Goal: Task Accomplishment & Management: Use online tool/utility

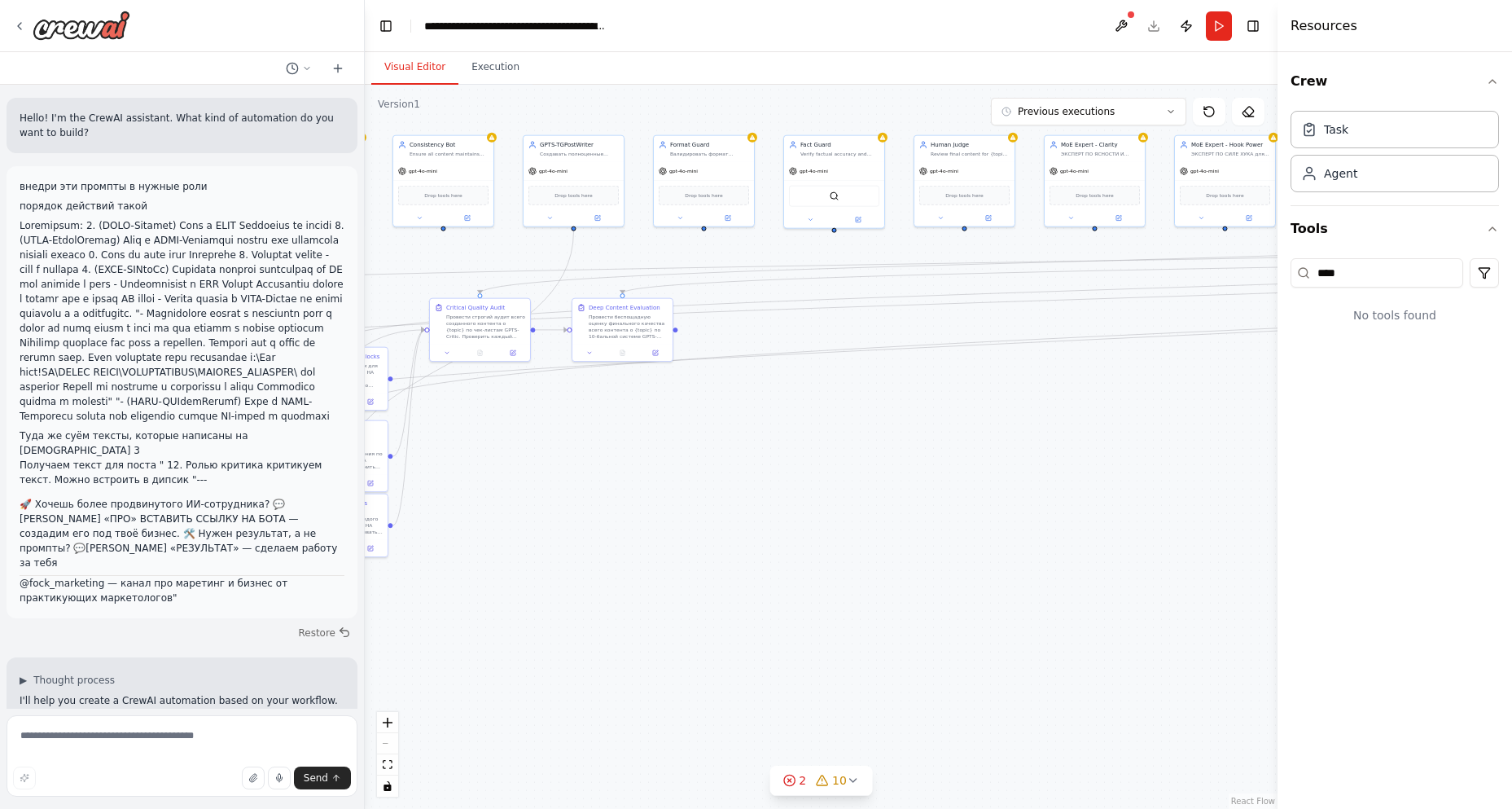
scroll to position [2534, 0]
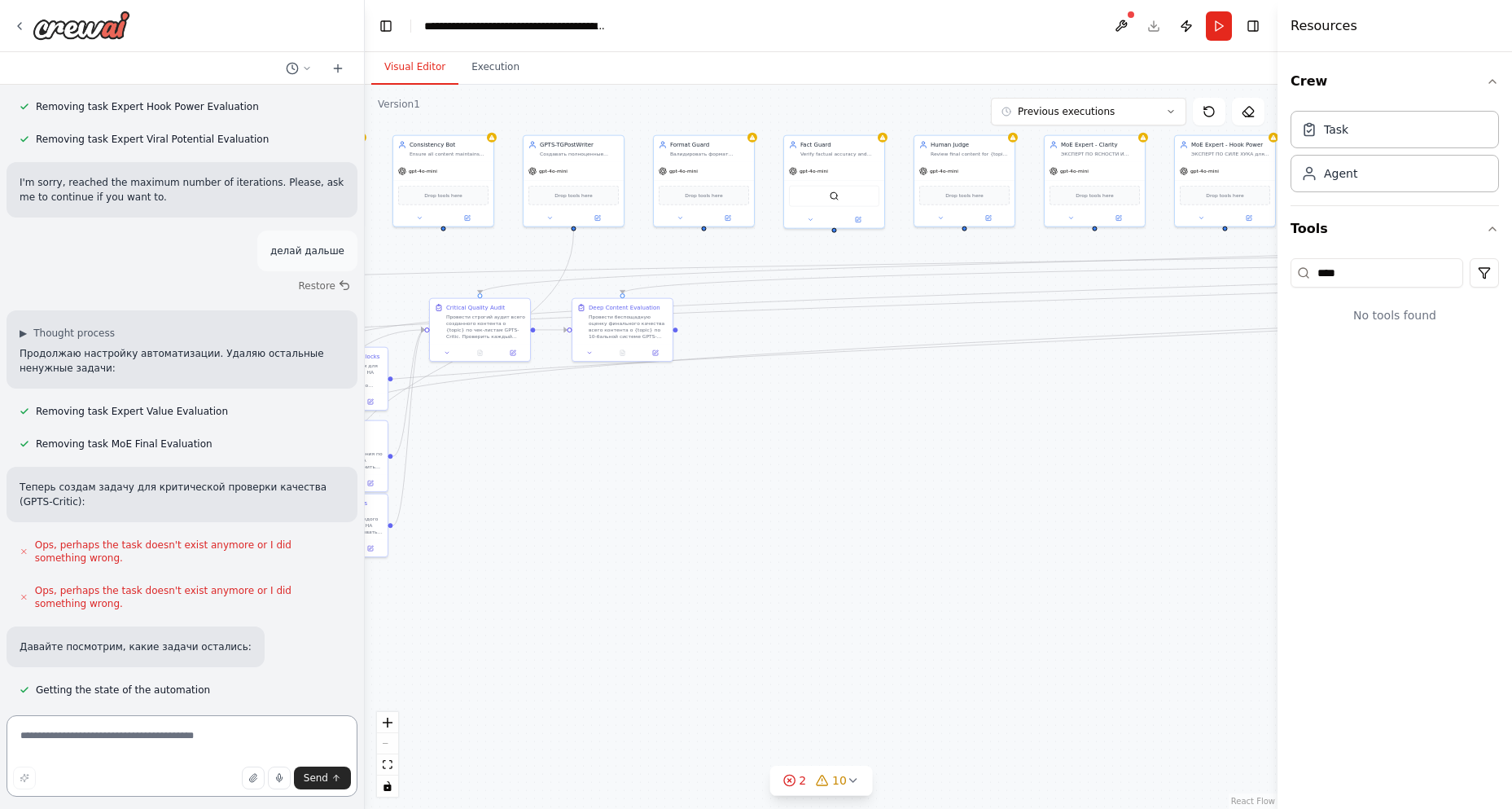
click at [93, 740] on textarea at bounding box center [182, 756] width 351 height 81
click at [332, 65] on icon at bounding box center [338, 68] width 13 height 13
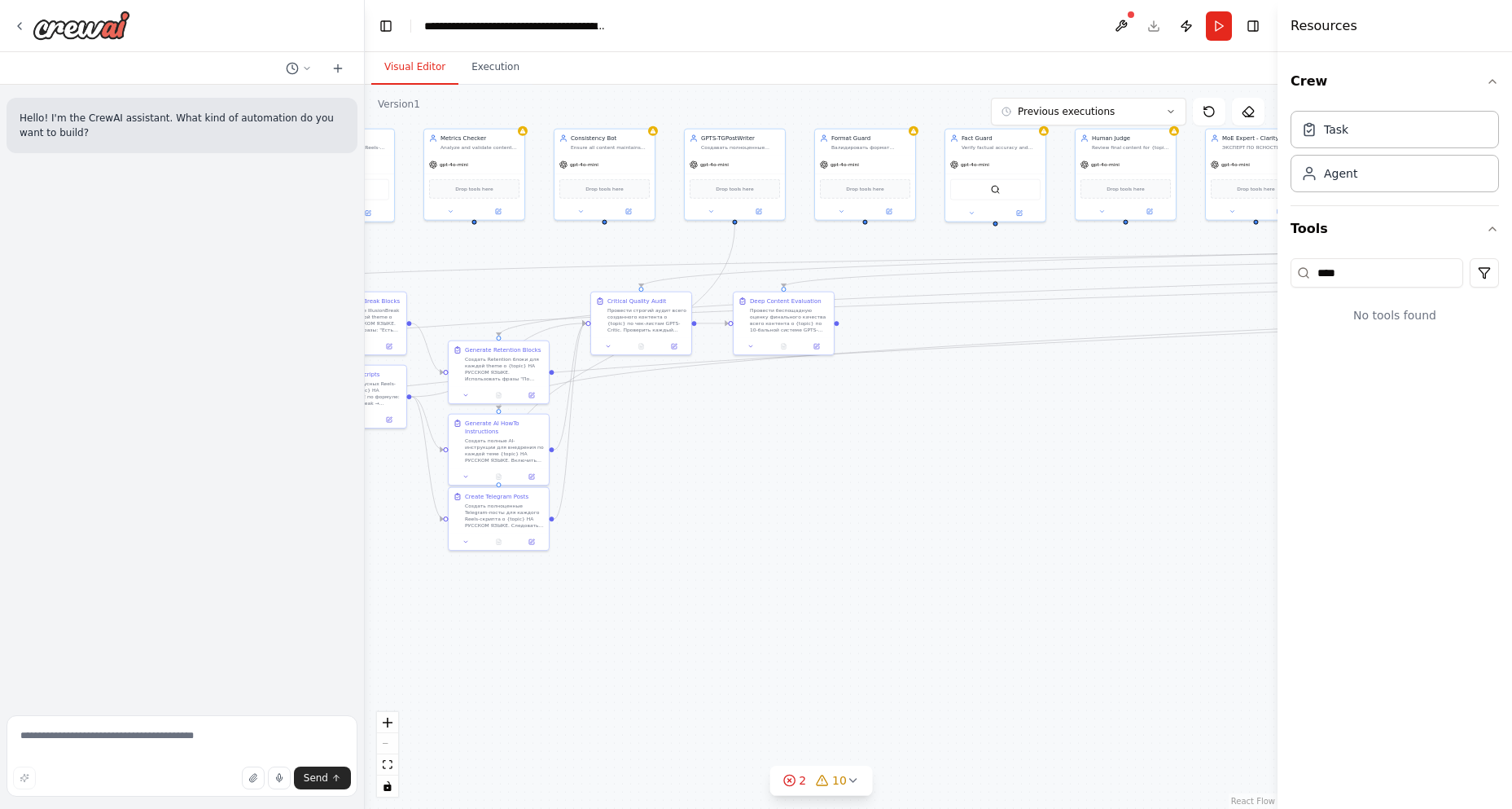
drag, startPoint x: 536, startPoint y: 606, endPoint x: 697, endPoint y: 600, distance: 161.1
click at [697, 600] on div ".deletable-edge-delete-btn { width: 20px; height: 20px; border: 0px solid #ffff…" at bounding box center [821, 447] width 913 height 724
click at [263, 772] on button "button" at bounding box center [254, 778] width 23 height 23
click at [151, 740] on textarea at bounding box center [182, 756] width 351 height 81
type textarea "**********"
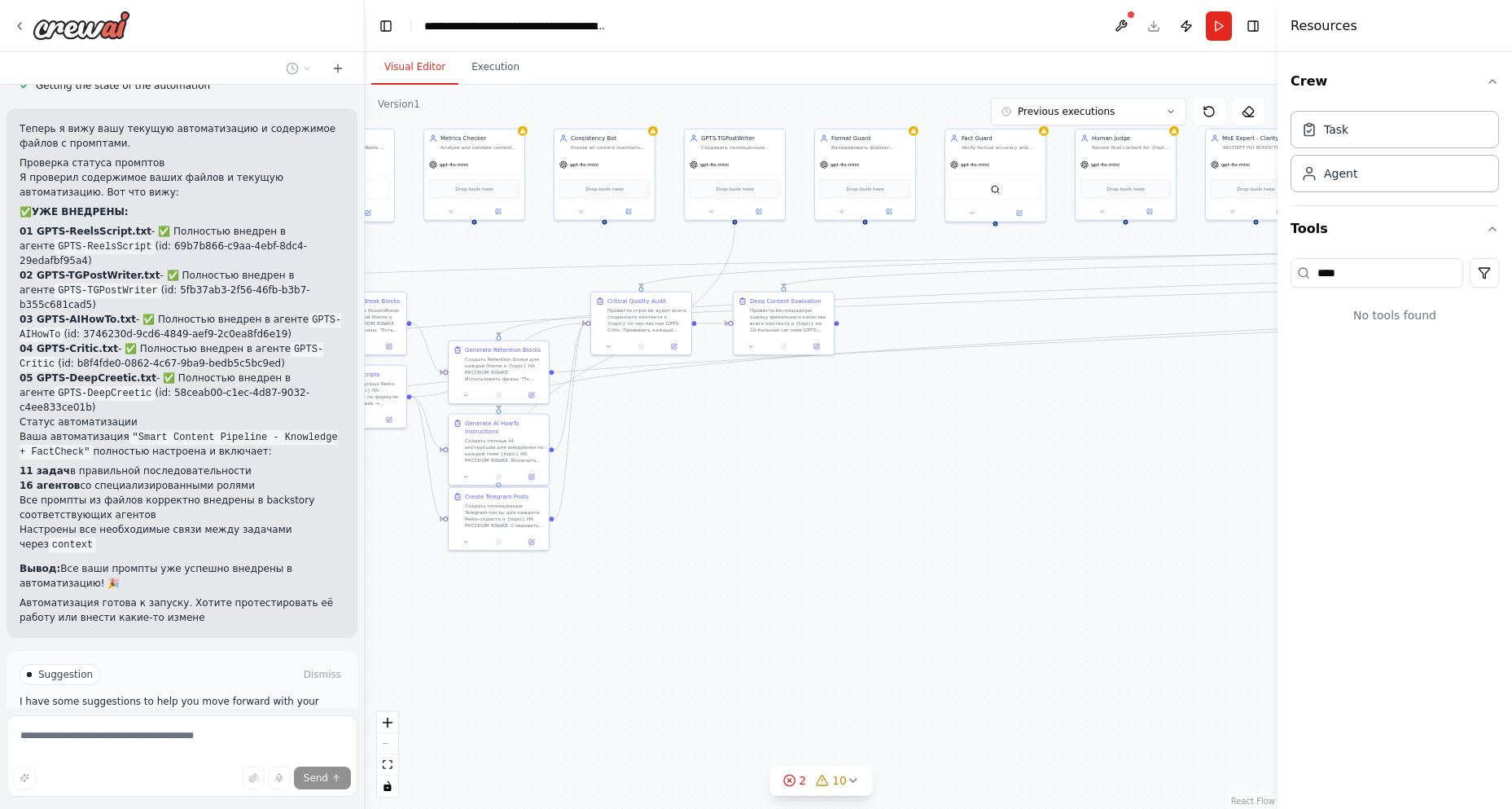
scroll to position [503, 0]
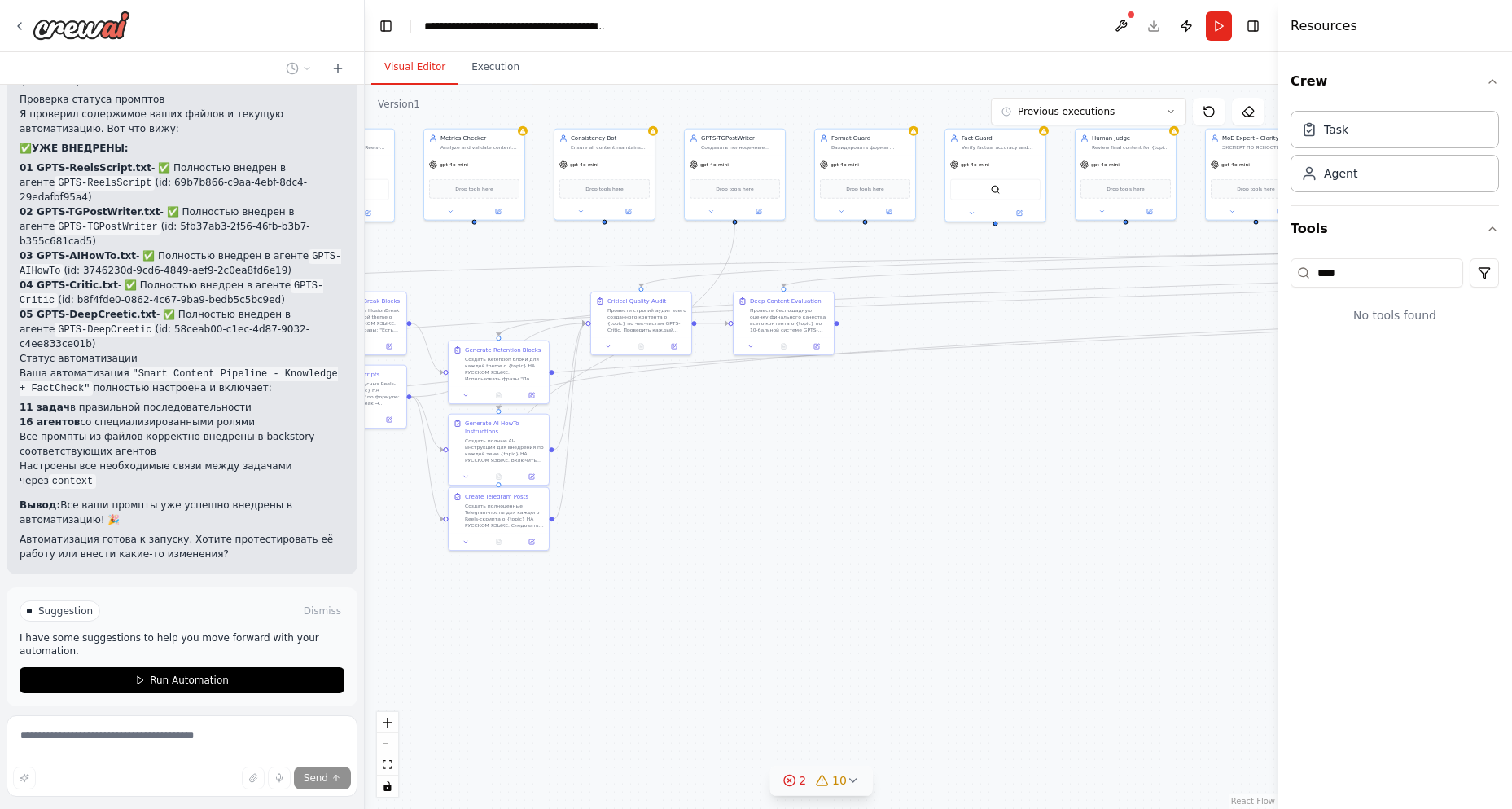
click at [856, 780] on icon at bounding box center [854, 780] width 13 height 13
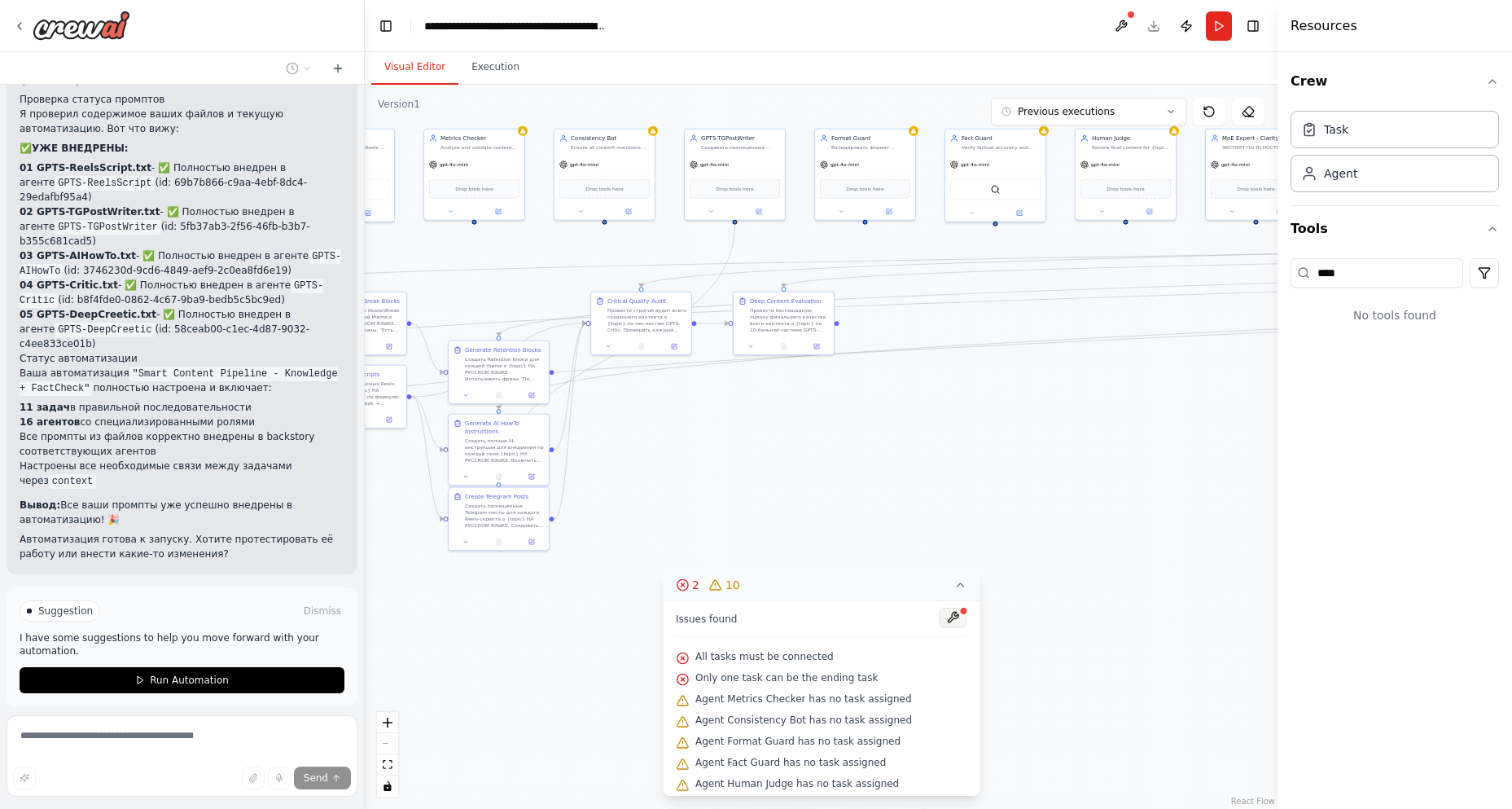
click at [939, 616] on button at bounding box center [953, 618] width 28 height 20
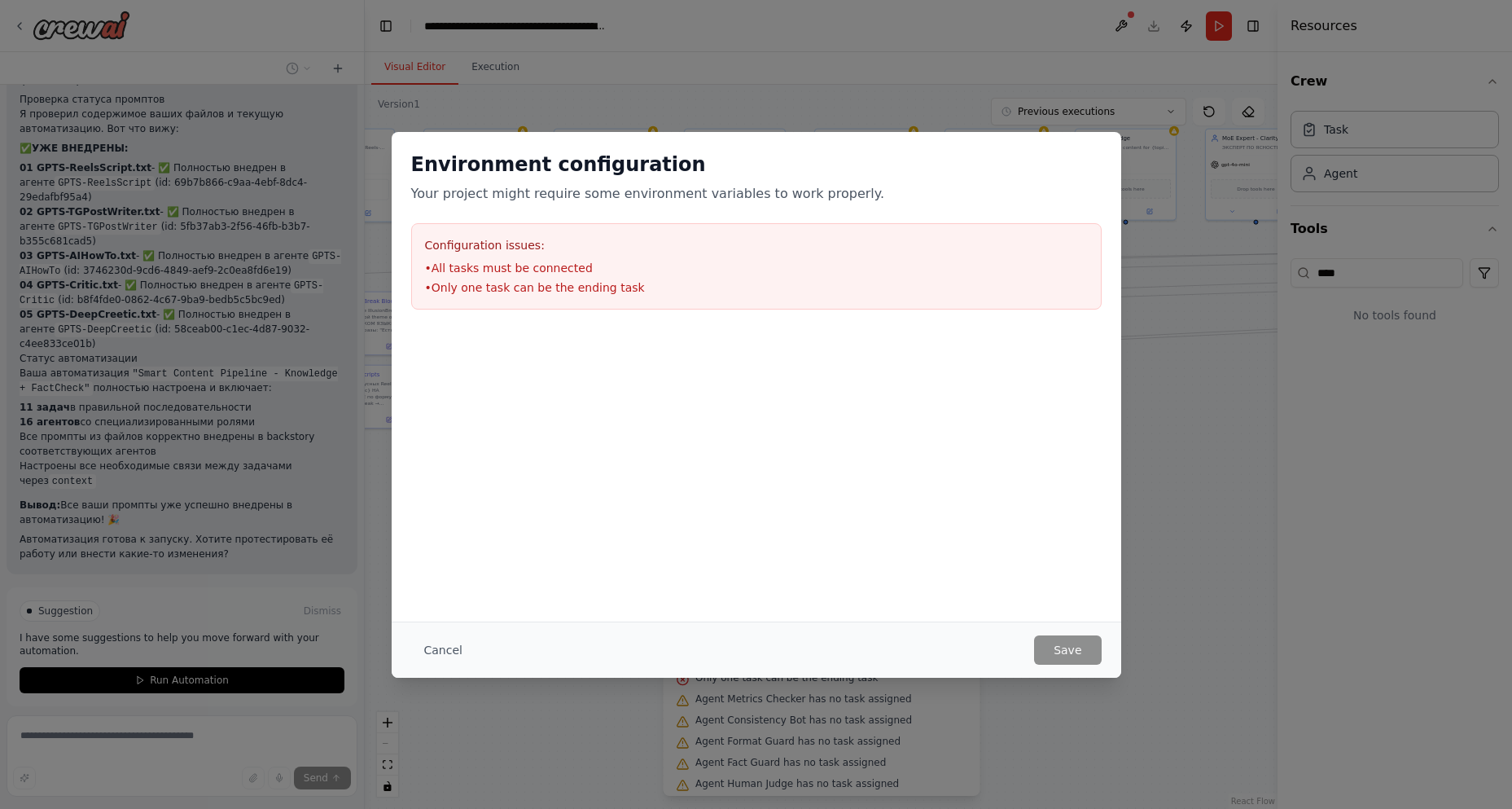
click at [1168, 437] on div "Environment configuration Your project might require some environment variables…" at bounding box center [756, 404] width 1512 height 809
click at [1115, 698] on div "Environment configuration Your project might require some environment variables…" at bounding box center [756, 404] width 1512 height 809
click at [437, 658] on button "Cancel" at bounding box center [443, 650] width 64 height 30
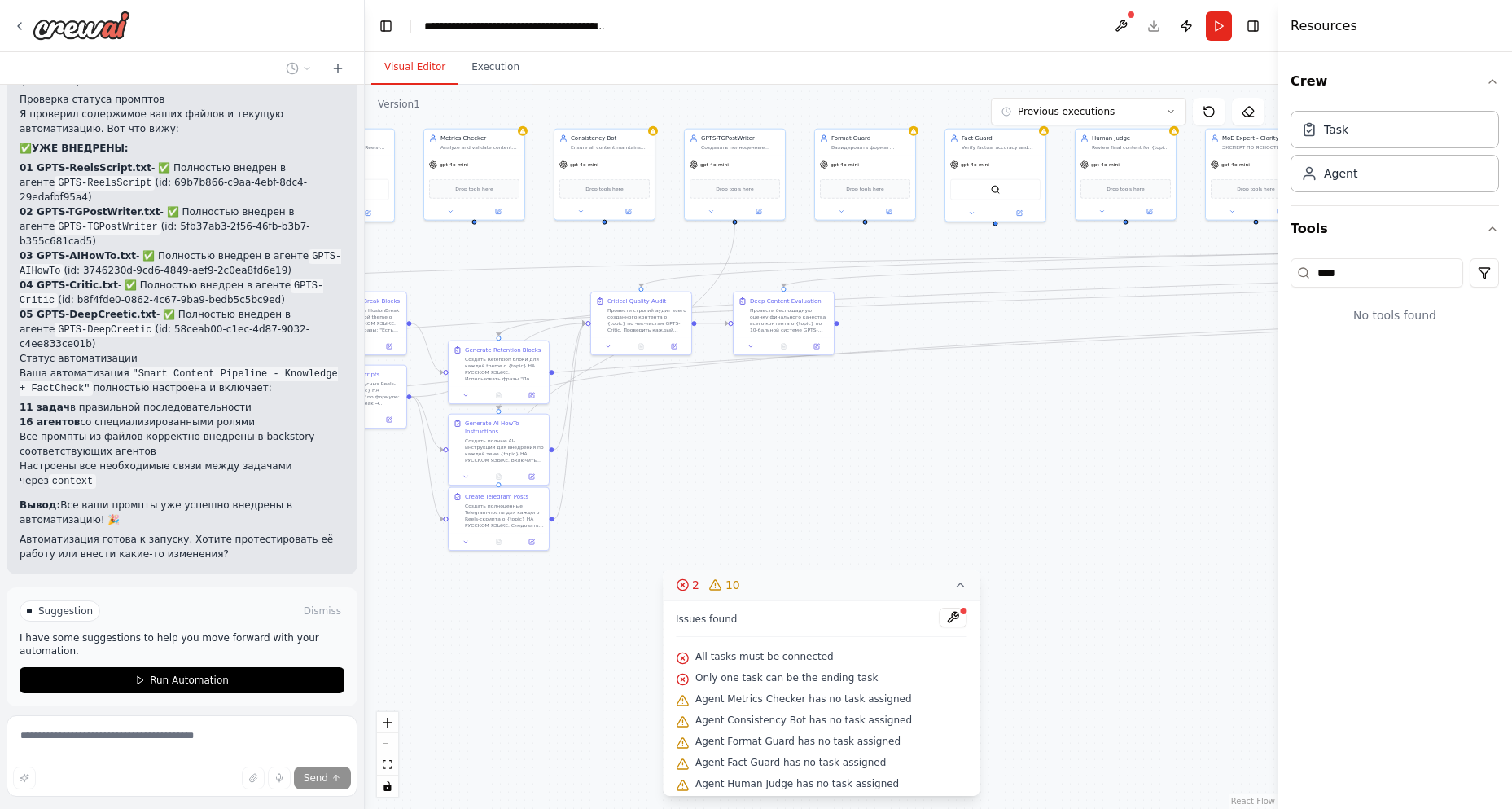
click at [325, 738] on span "Stop" at bounding box center [336, 745] width 22 height 13
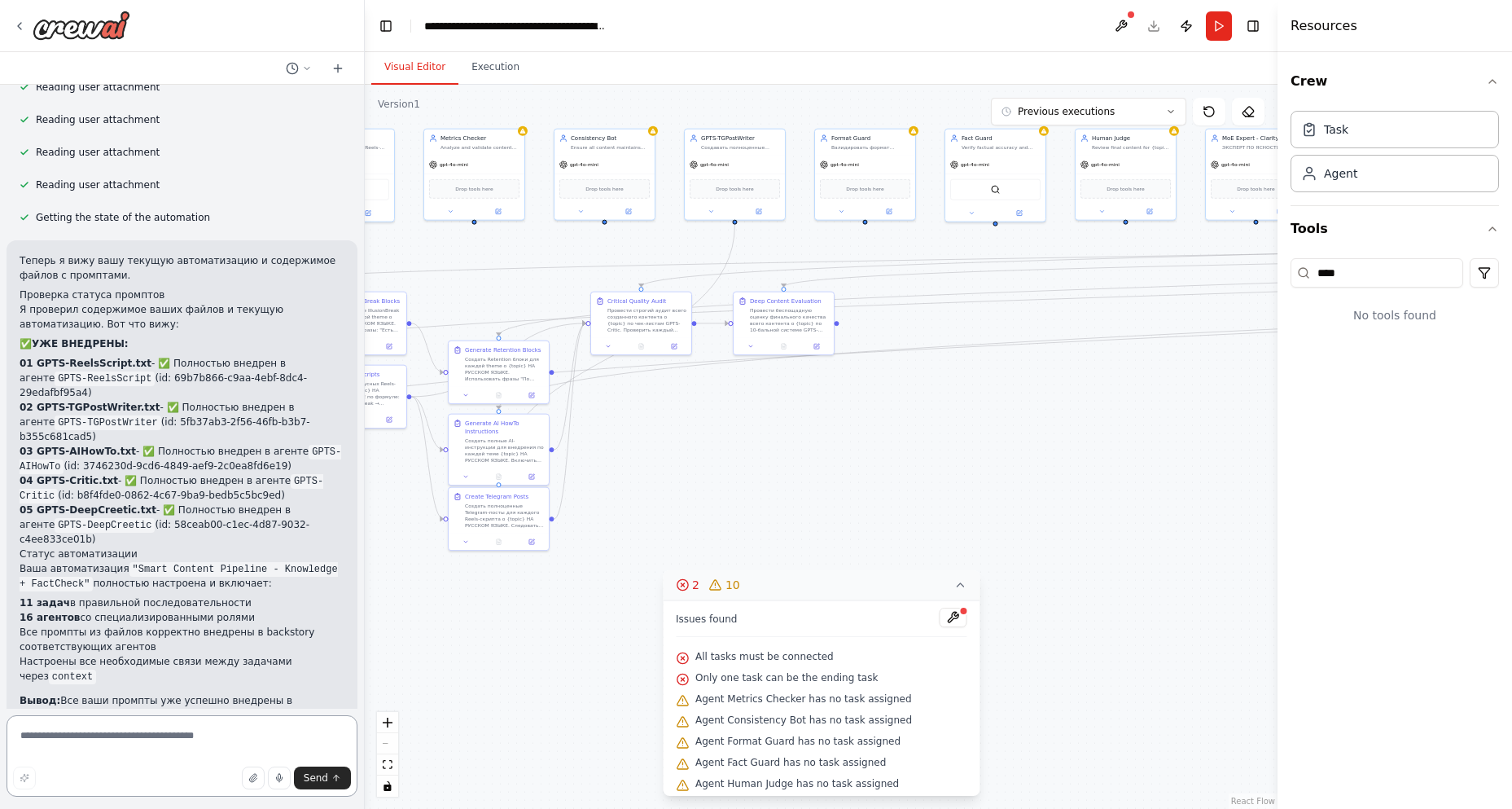
click at [57, 733] on textarea at bounding box center [182, 756] width 351 height 81
type textarea "**********"
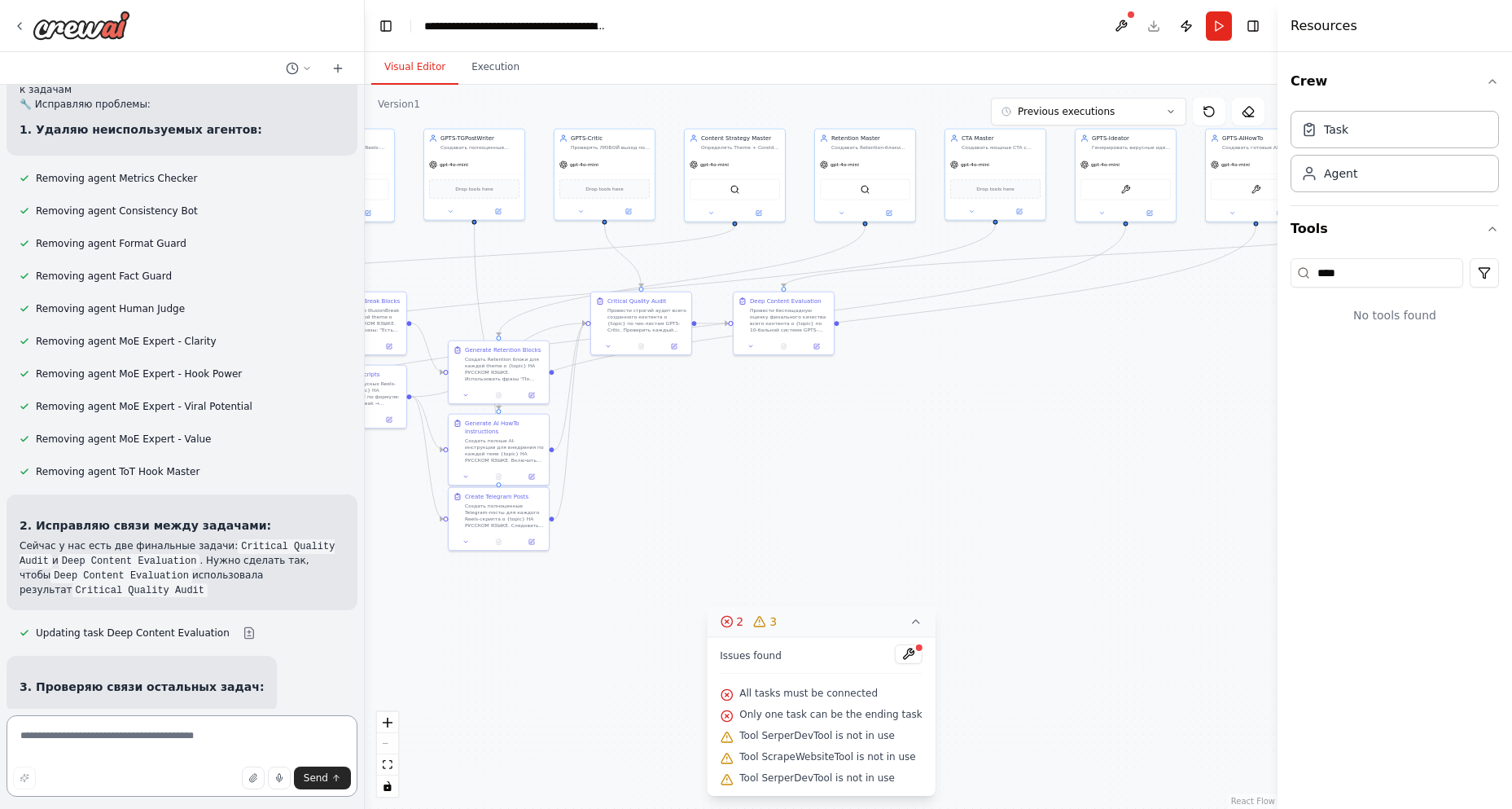
scroll to position [1361, 0]
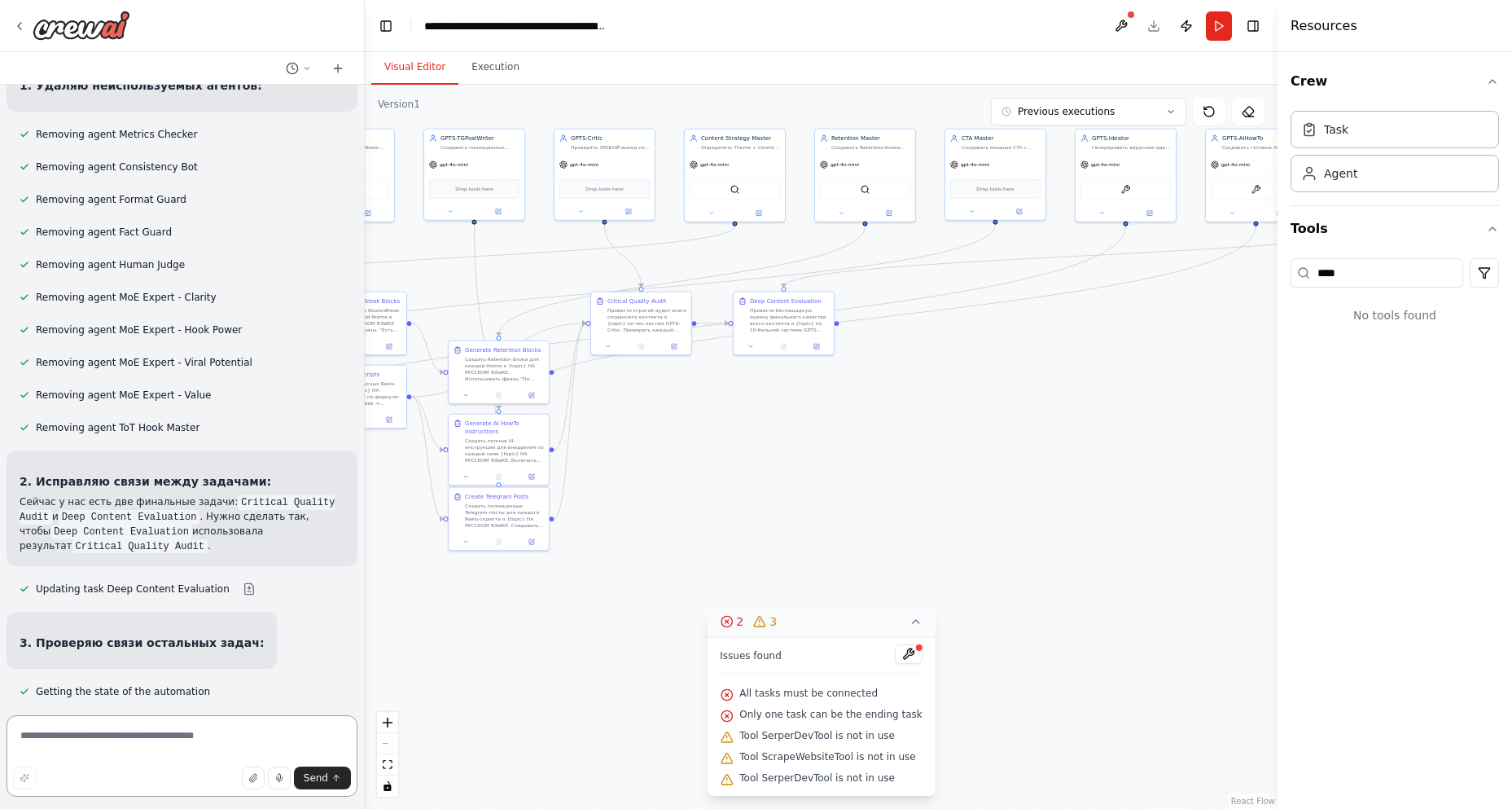
click at [76, 737] on textarea at bounding box center [182, 756] width 351 height 81
click at [341, 66] on icon at bounding box center [338, 68] width 13 height 13
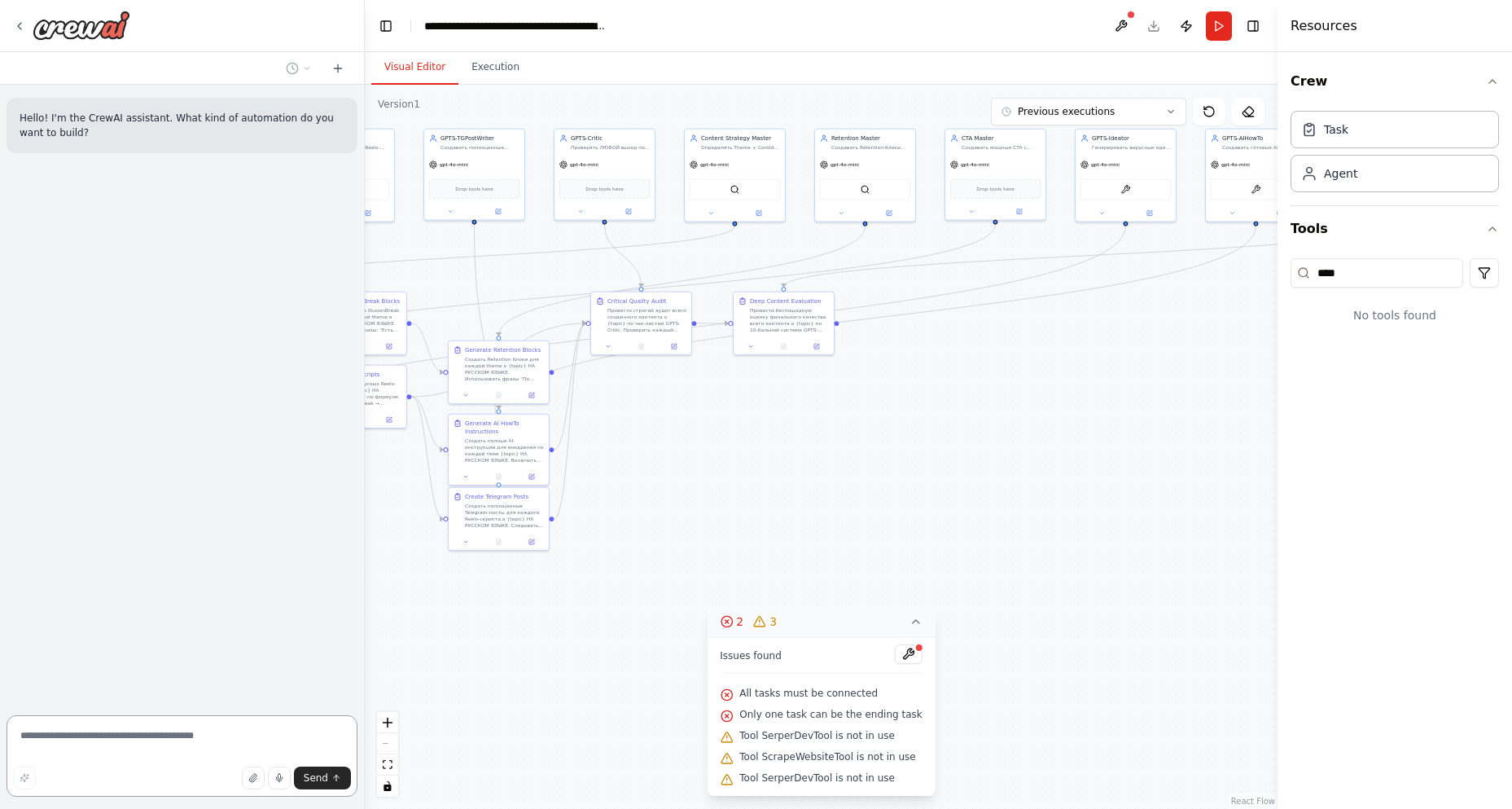
click at [70, 754] on textarea at bounding box center [182, 756] width 351 height 81
type textarea "**********"
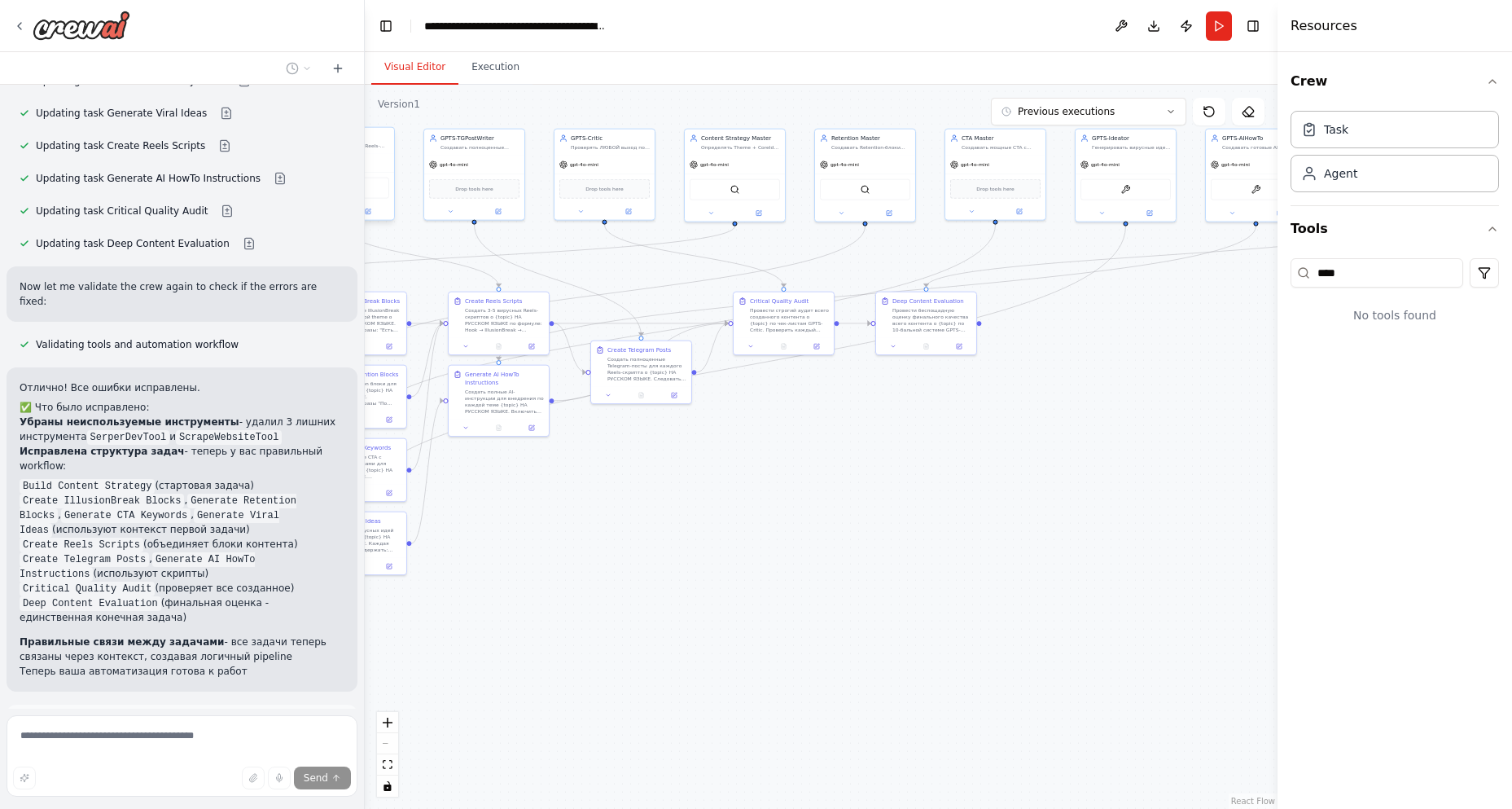
scroll to position [983, 0]
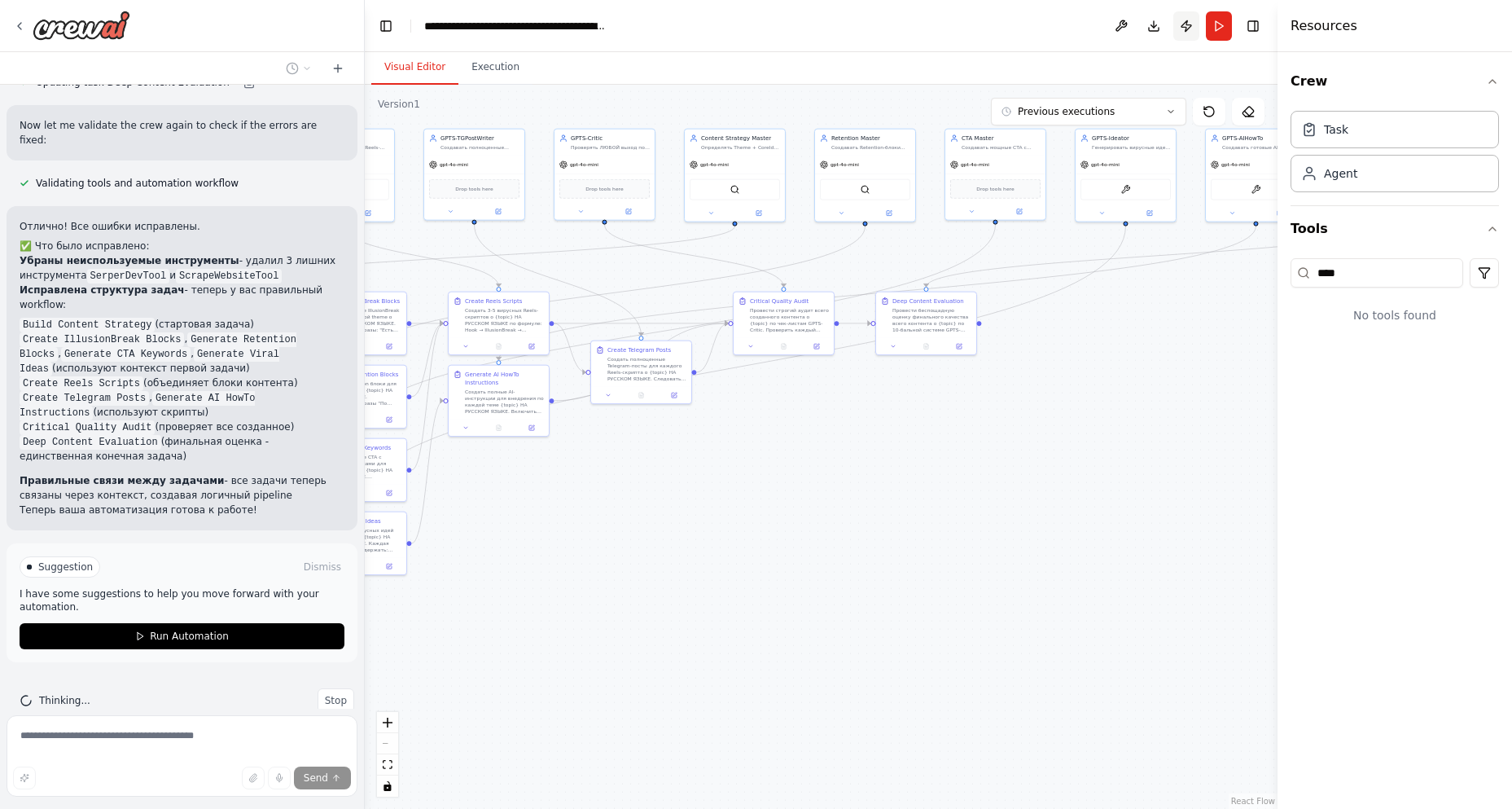
drag, startPoint x: 1224, startPoint y: 33, endPoint x: 1184, endPoint y: 31, distance: 40.0
click at [1224, 33] on button "Run" at bounding box center [1219, 26] width 26 height 30
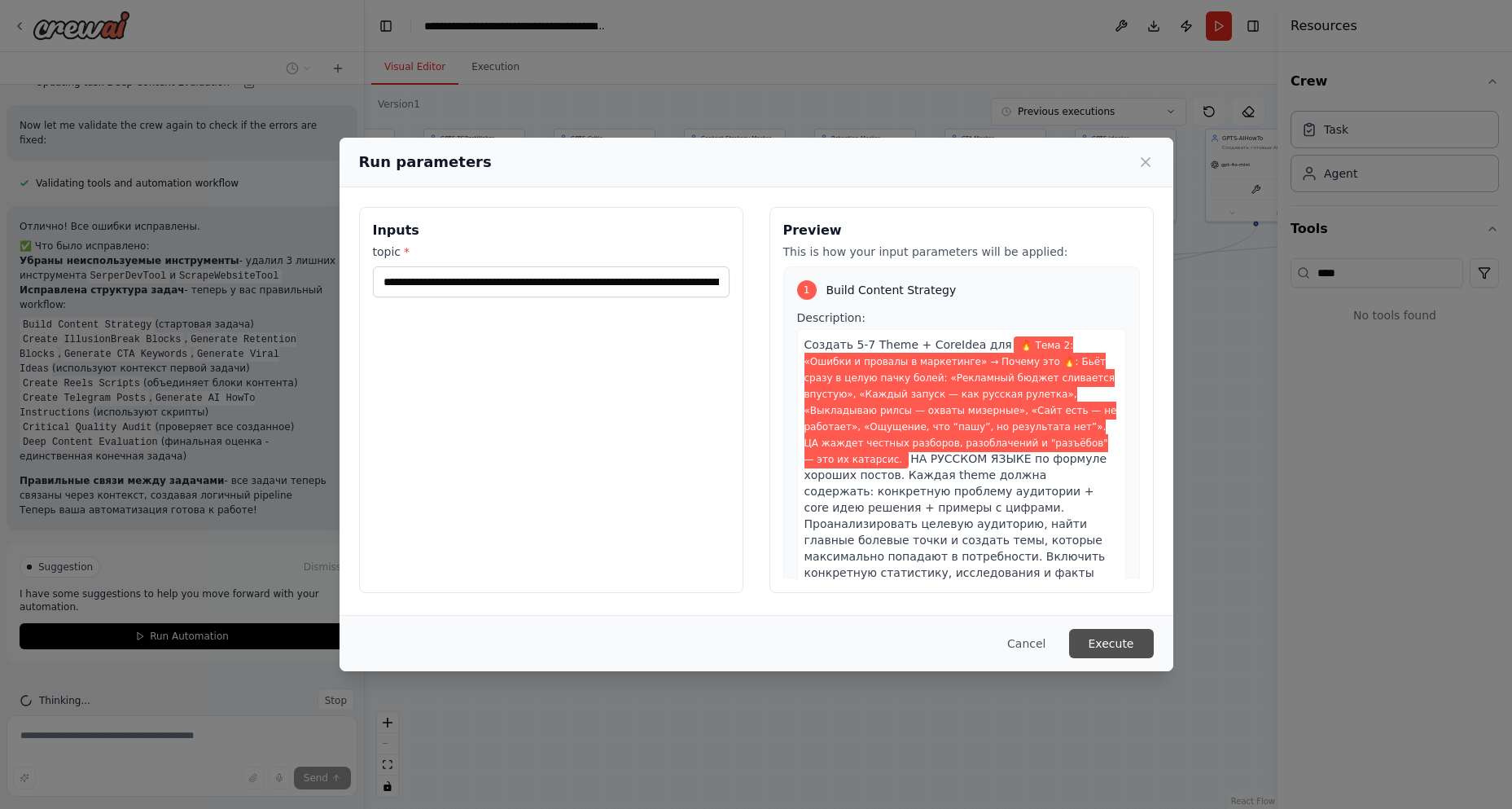
click at [1128, 648] on button "Execute" at bounding box center [1111, 644] width 85 height 30
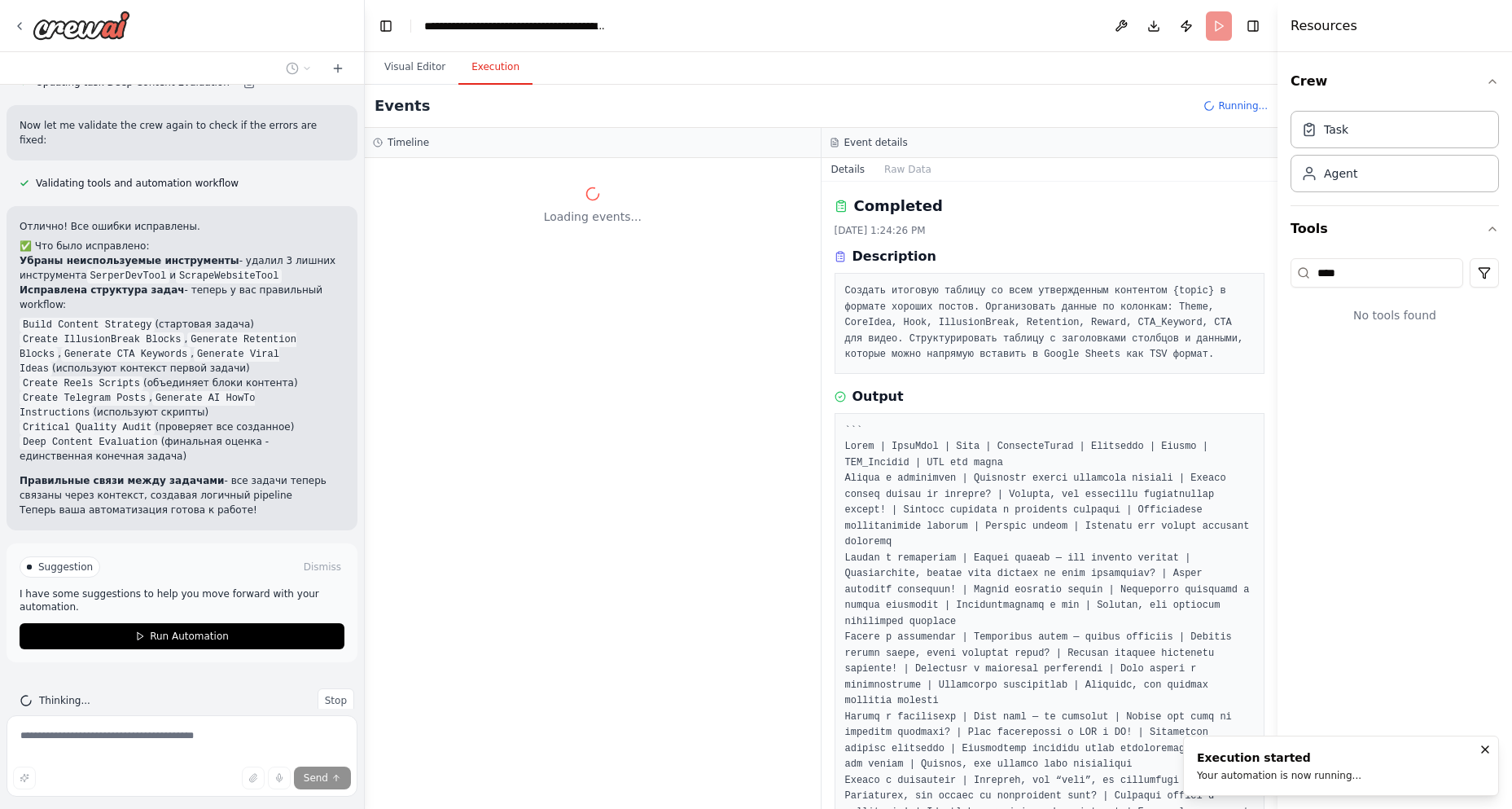
scroll to position [0, 0]
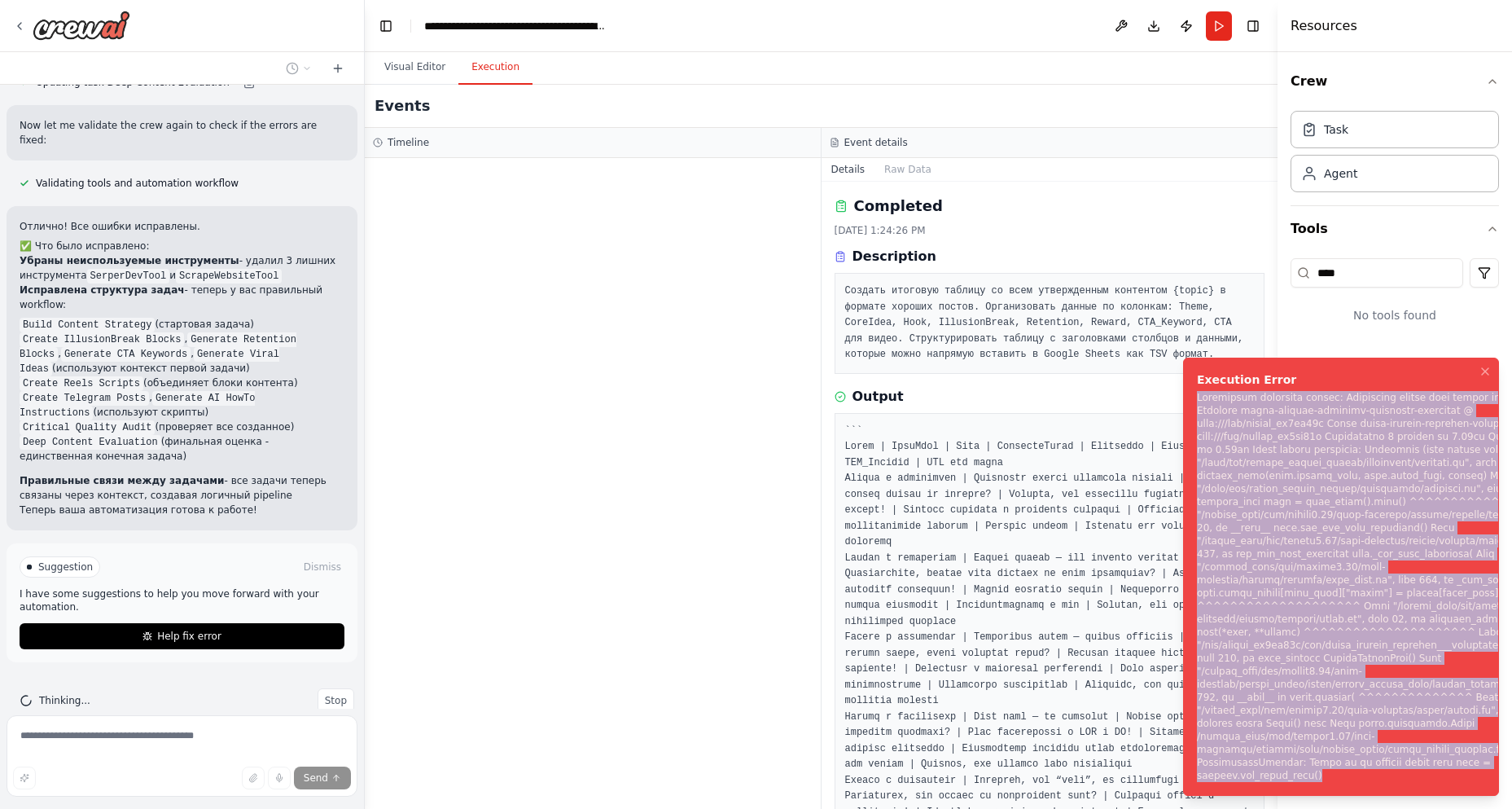
drag, startPoint x: 1198, startPoint y: 439, endPoint x: 1341, endPoint y: 771, distance: 361.5
click at [1341, 771] on div "Notifications (F8)" at bounding box center [1390, 586] width 387 height 391
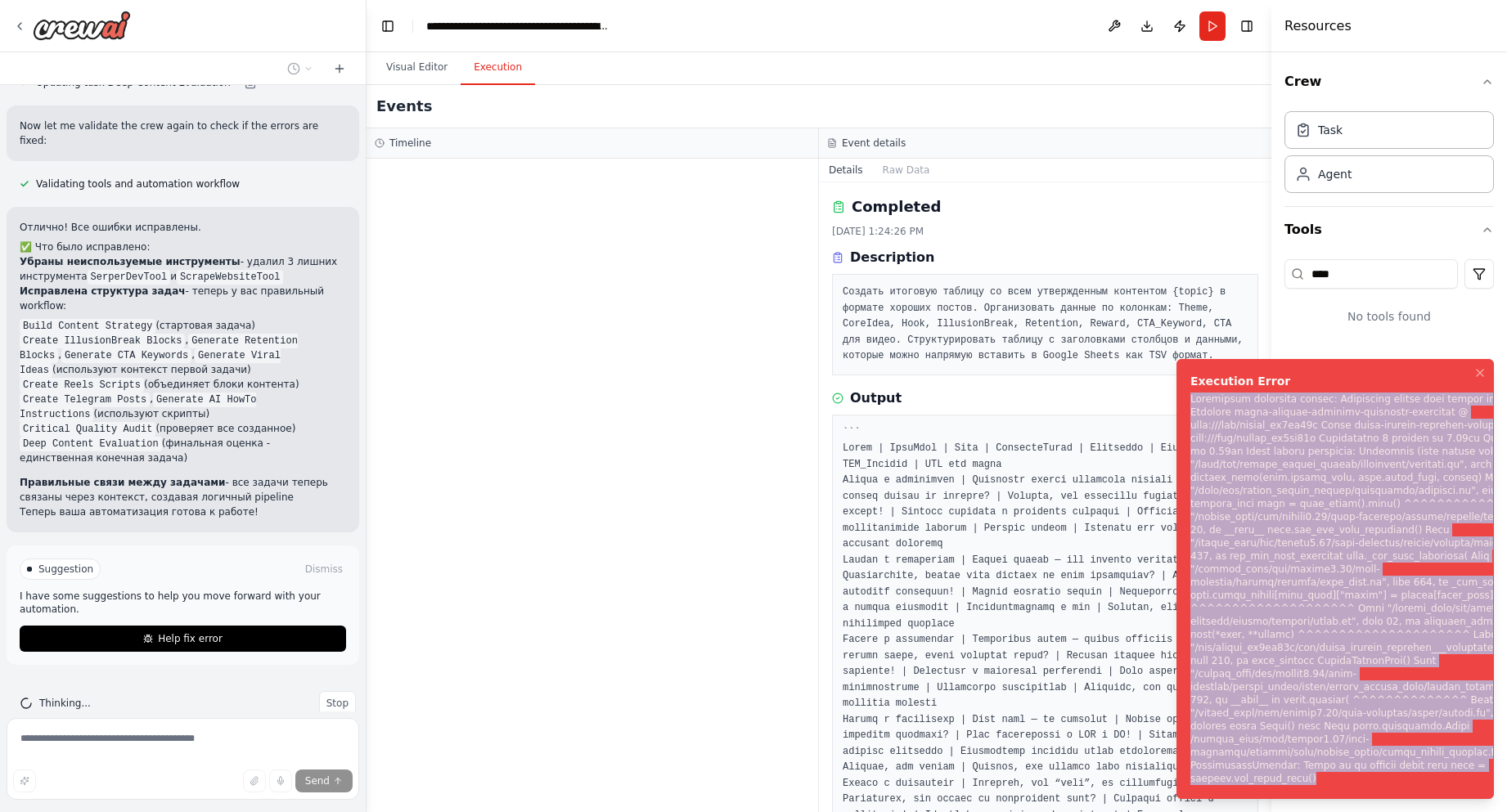
copy div "Subprocess execution failed: Subprocess failed with return code 1. STDERR: Buil…"
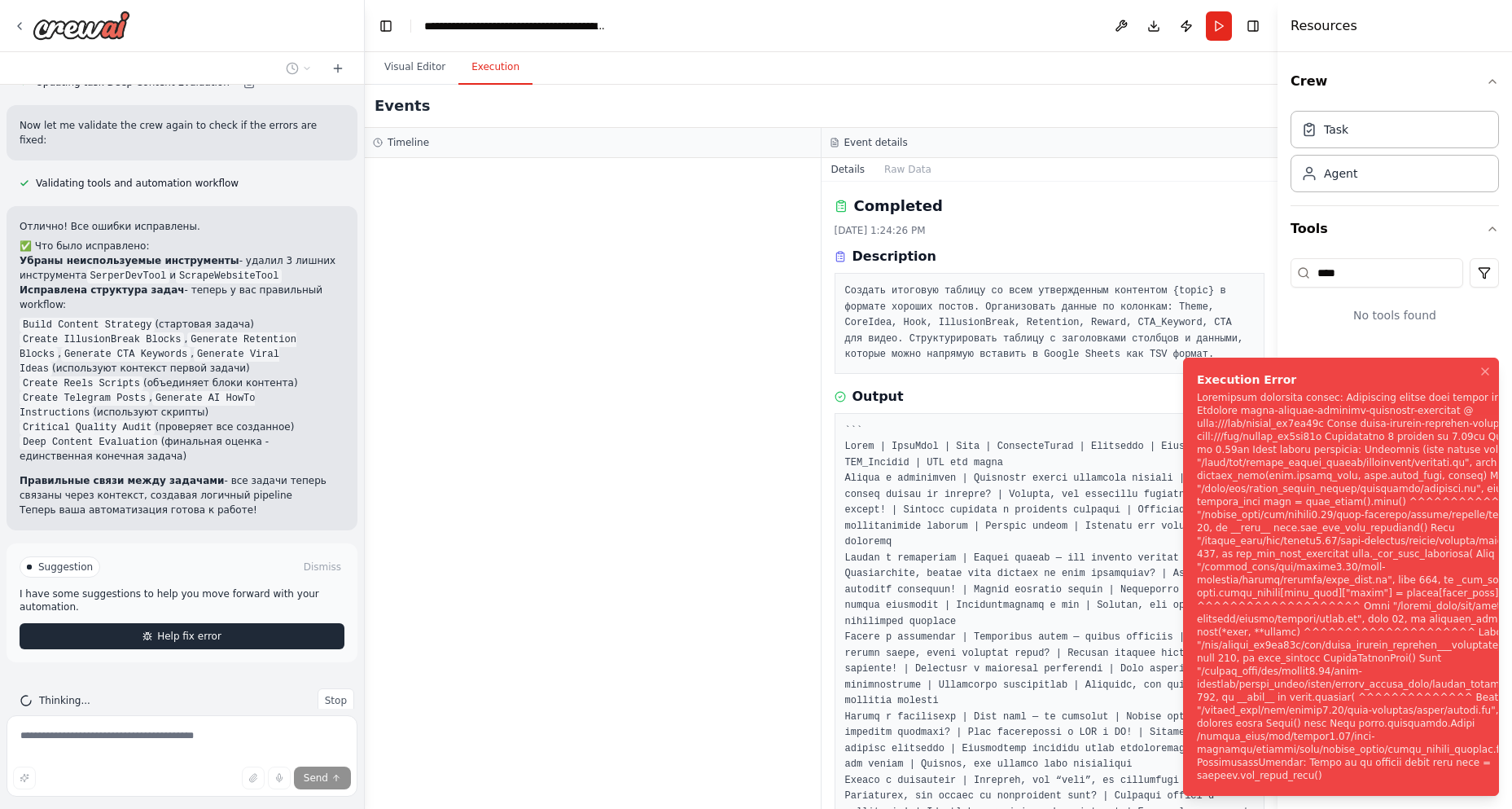
click at [231, 623] on button "Help fix error" at bounding box center [182, 637] width 325 height 26
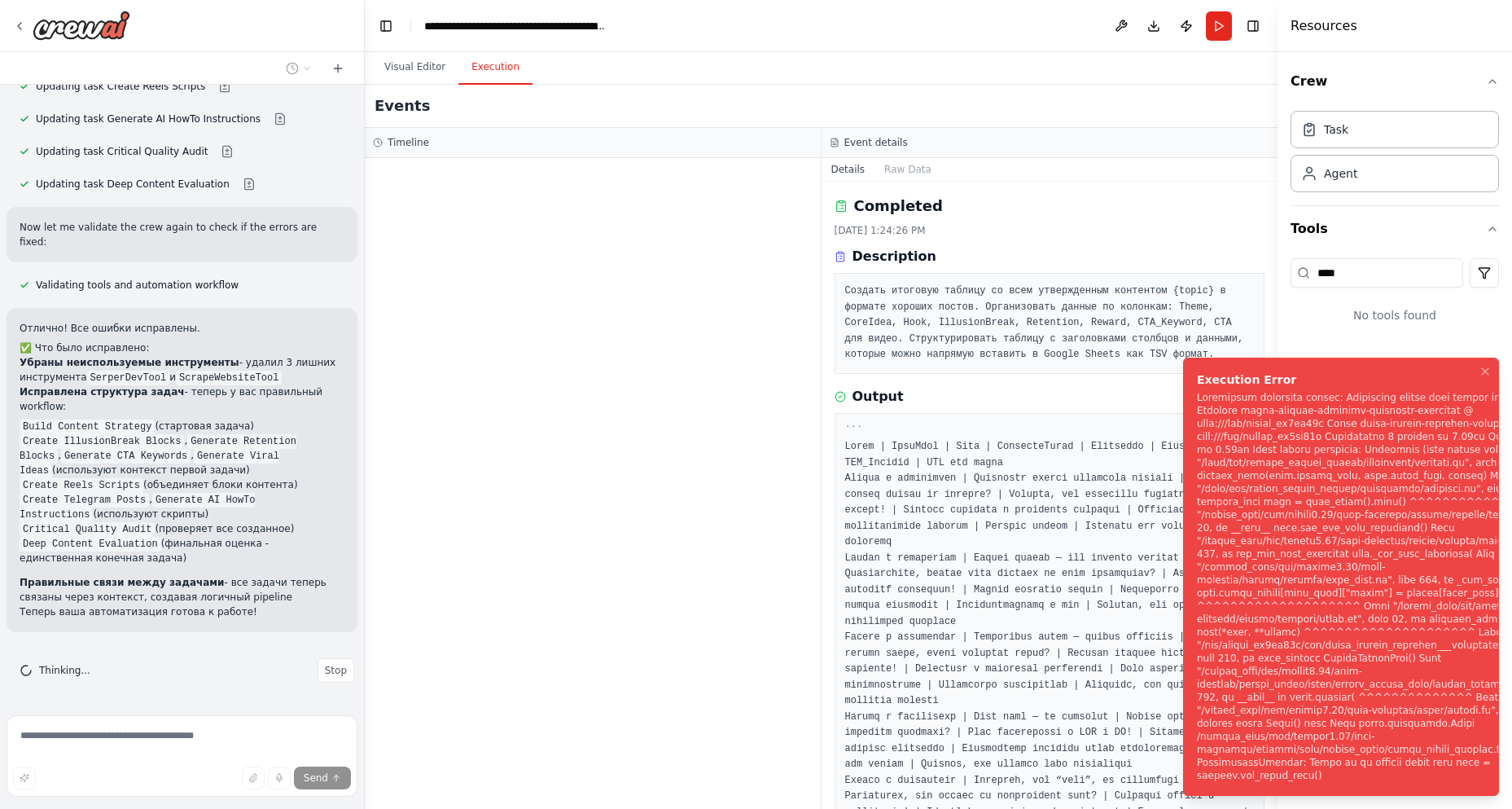
scroll to position [852, 0]
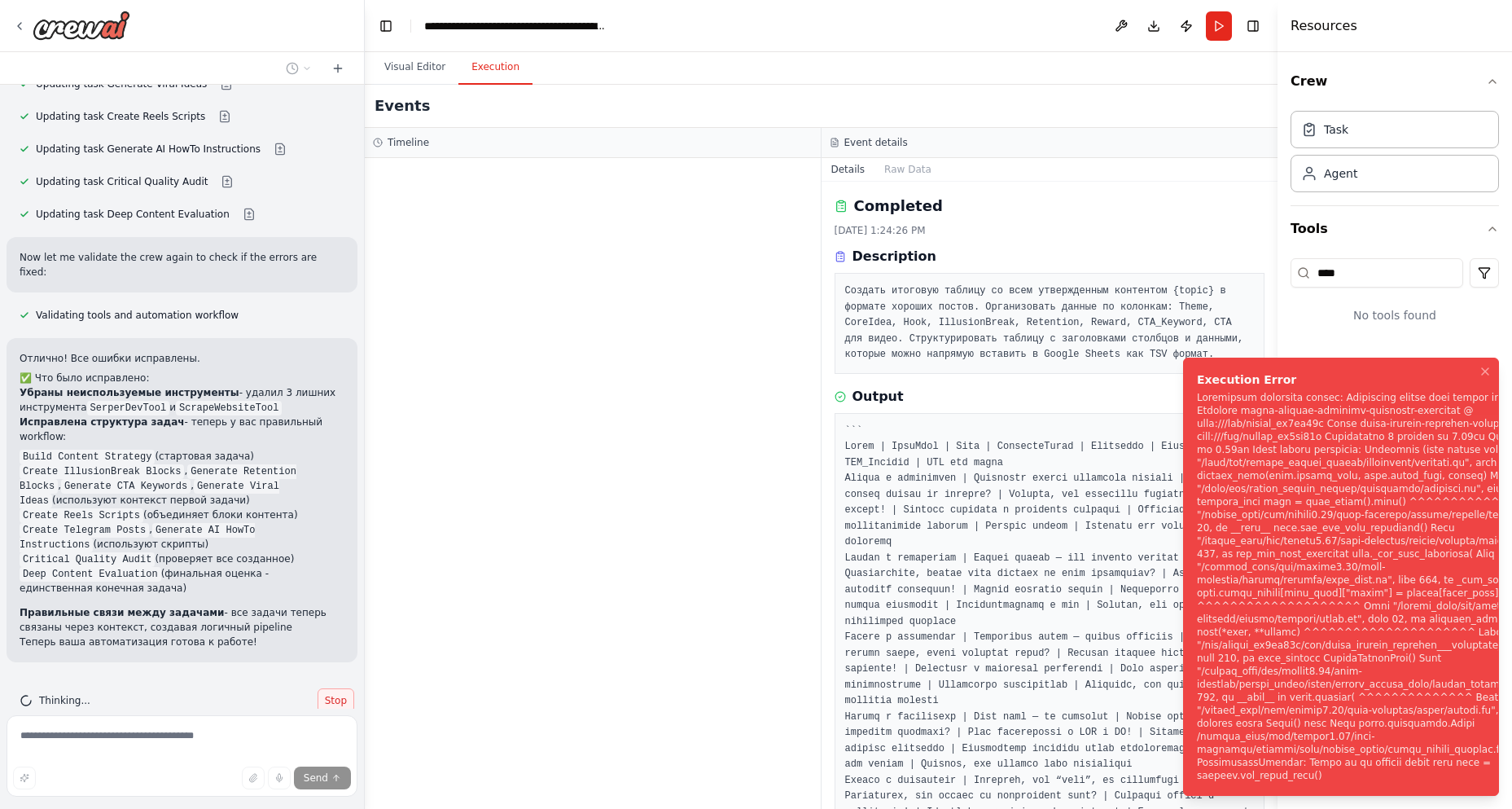
click at [325, 694] on span "Stop" at bounding box center [336, 701] width 22 height 13
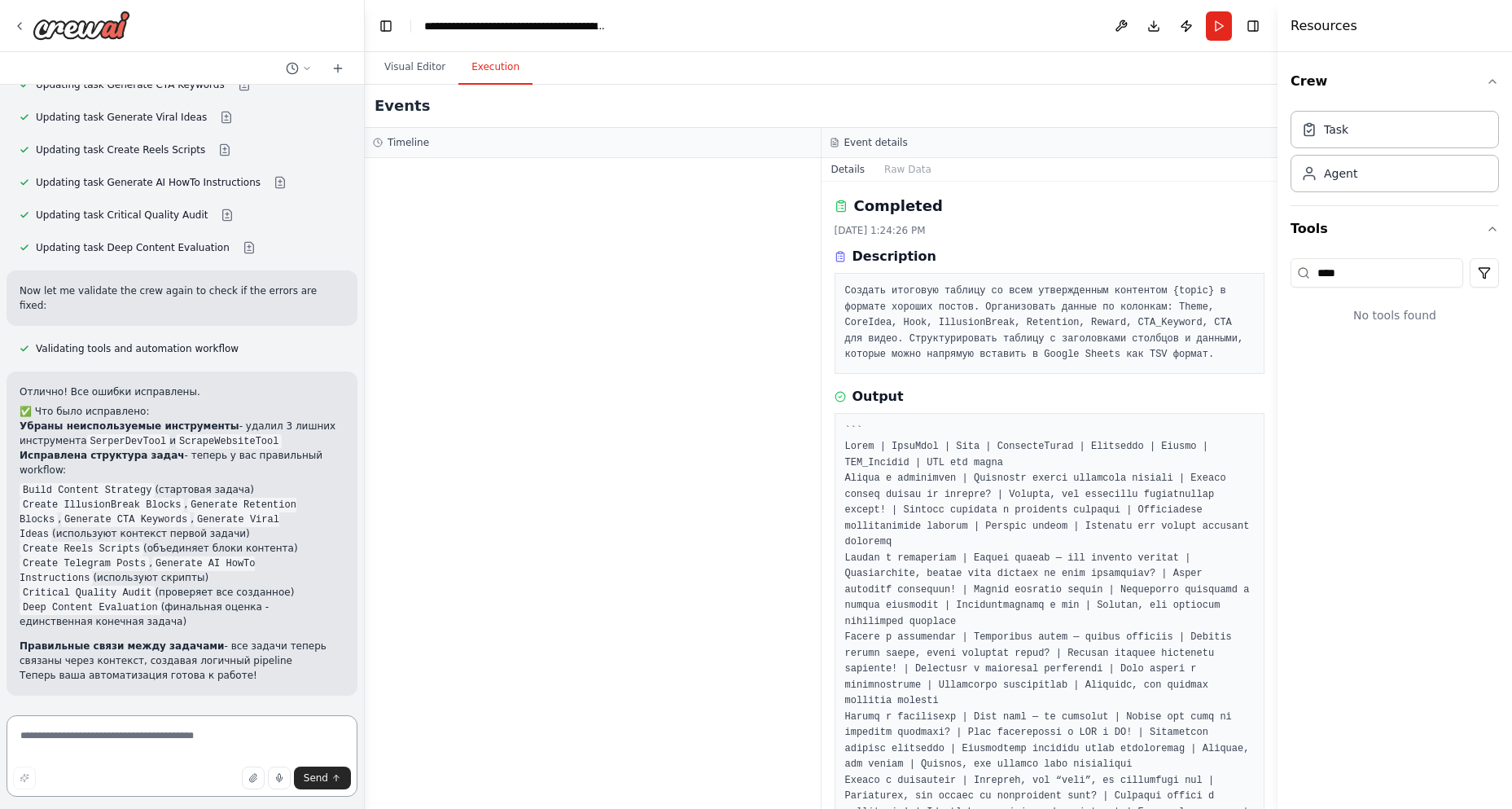
scroll to position [788, 0]
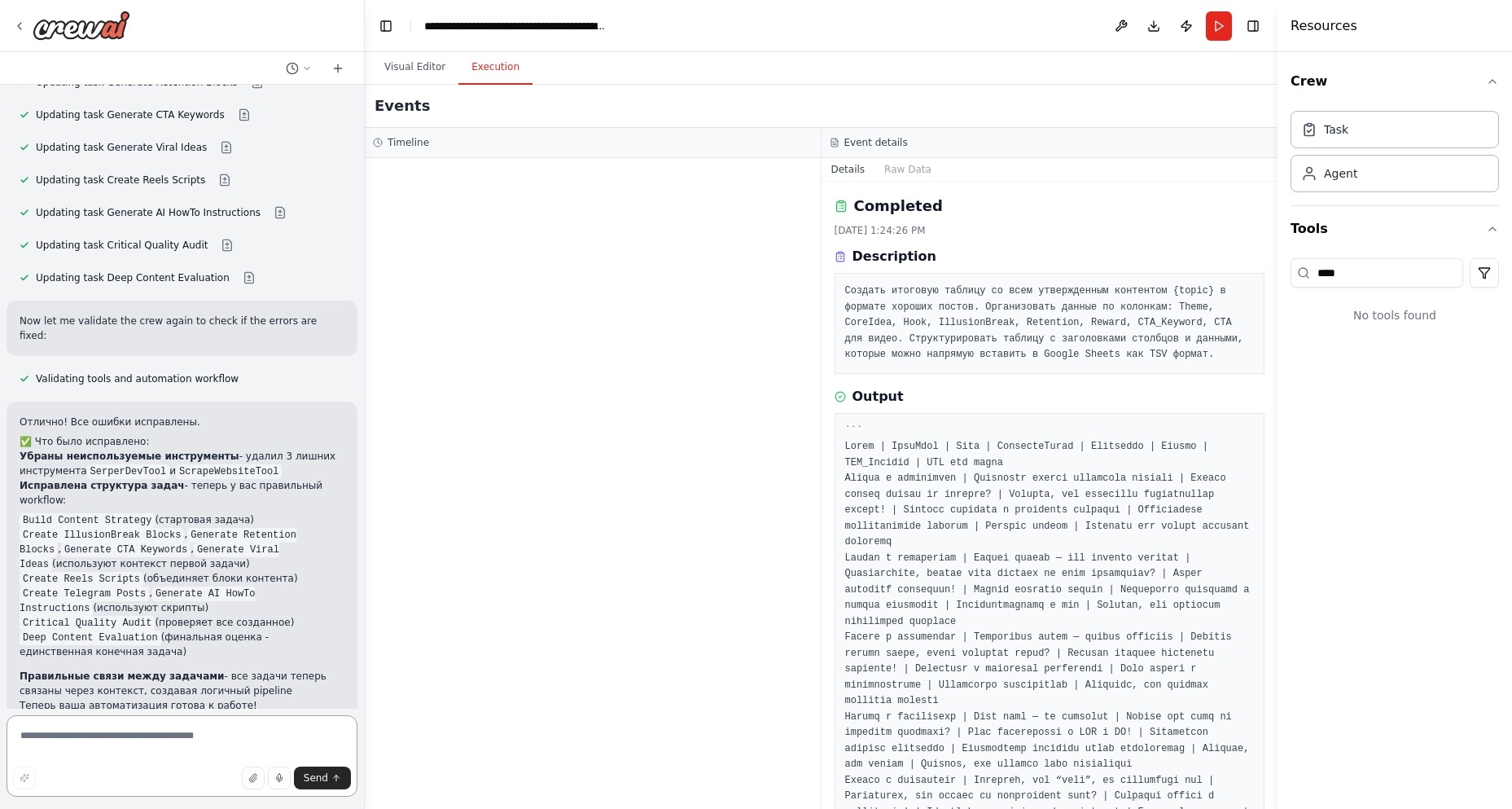
click at [104, 743] on textarea at bounding box center [182, 756] width 351 height 81
paste textarea "**********"
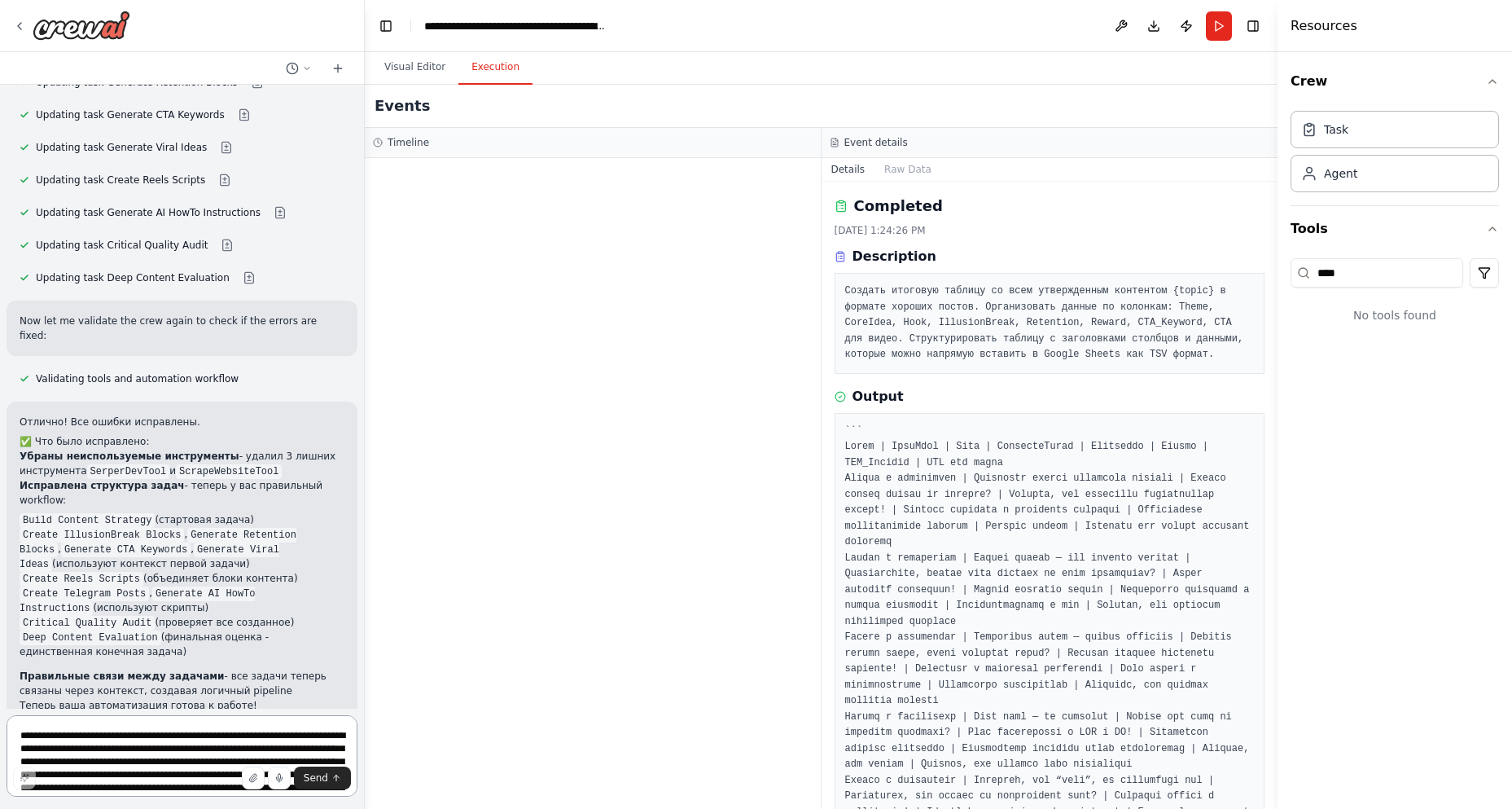
scroll to position [269, 0]
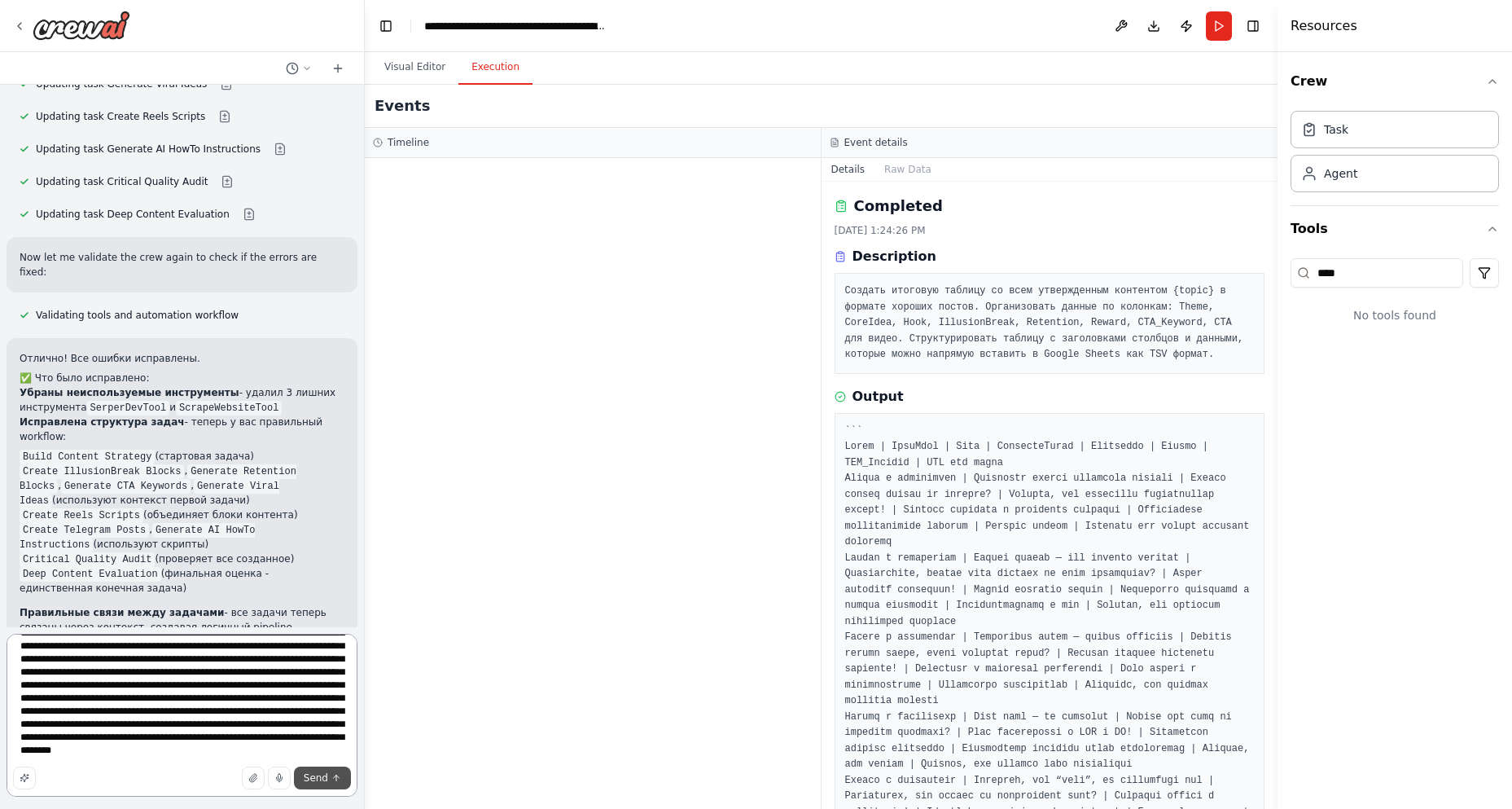
type textarea "**********"
click at [323, 775] on span "Send" at bounding box center [316, 778] width 25 height 13
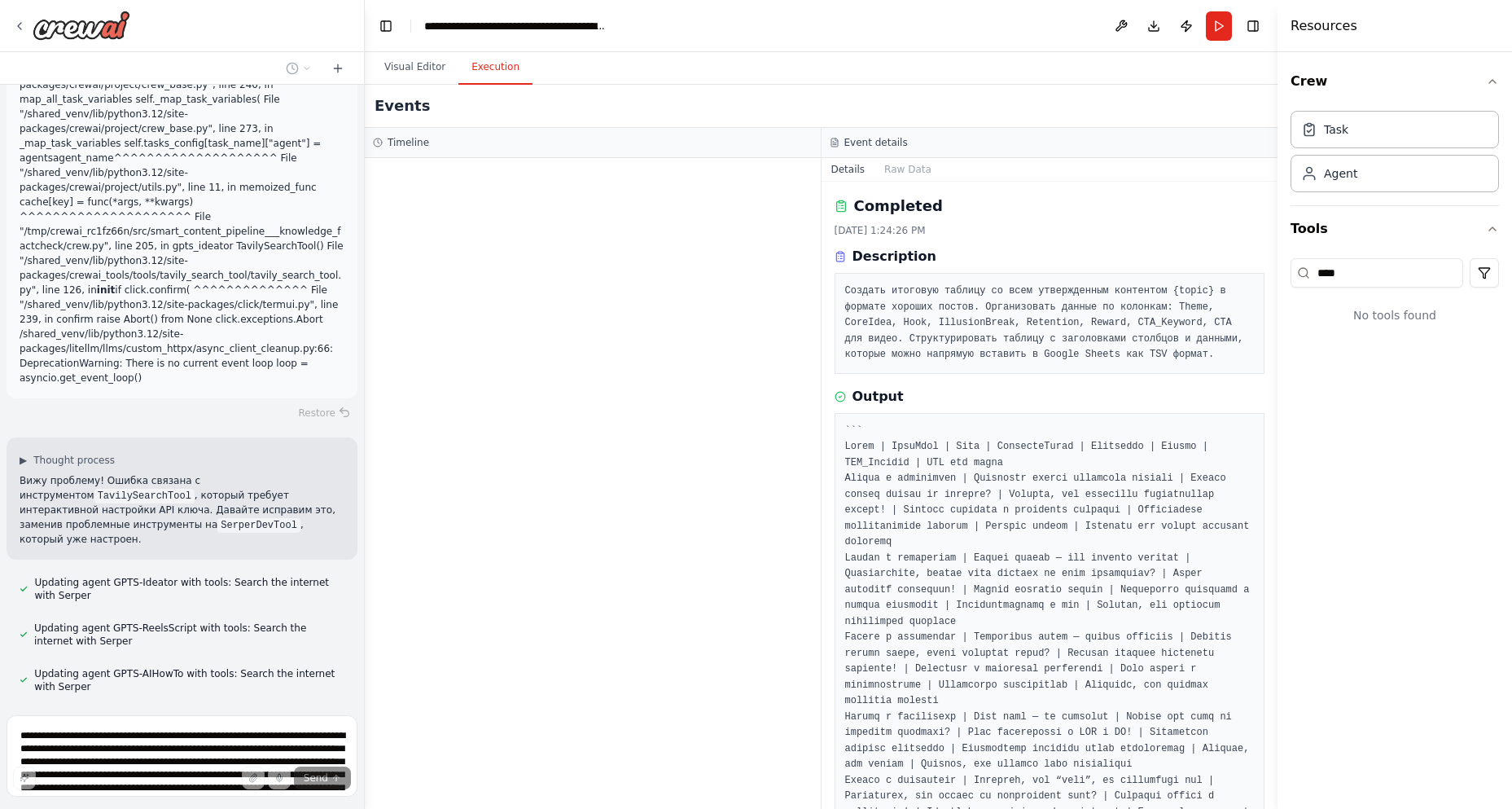
scroll to position [1697, 0]
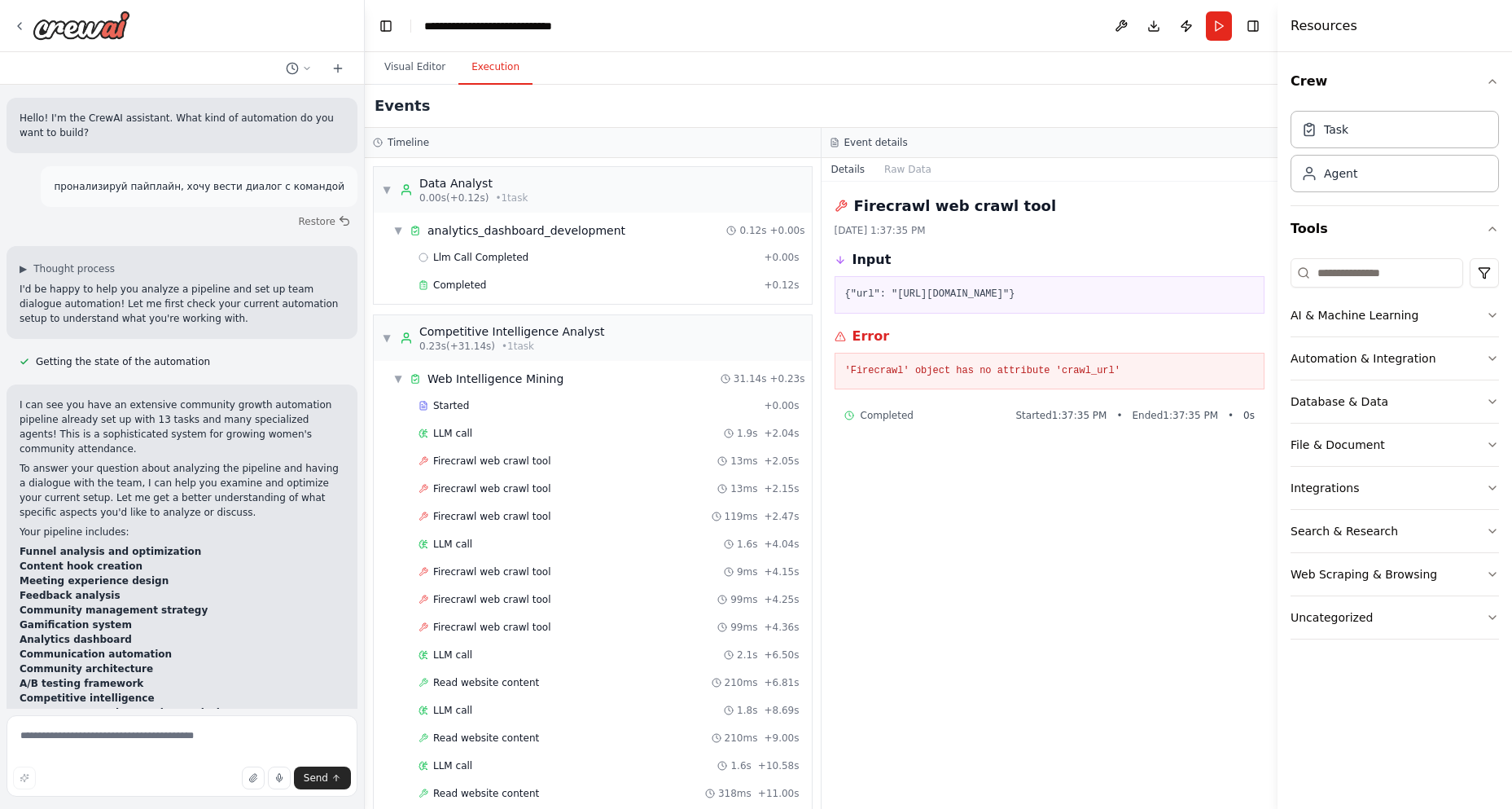
scroll to position [3781, 0]
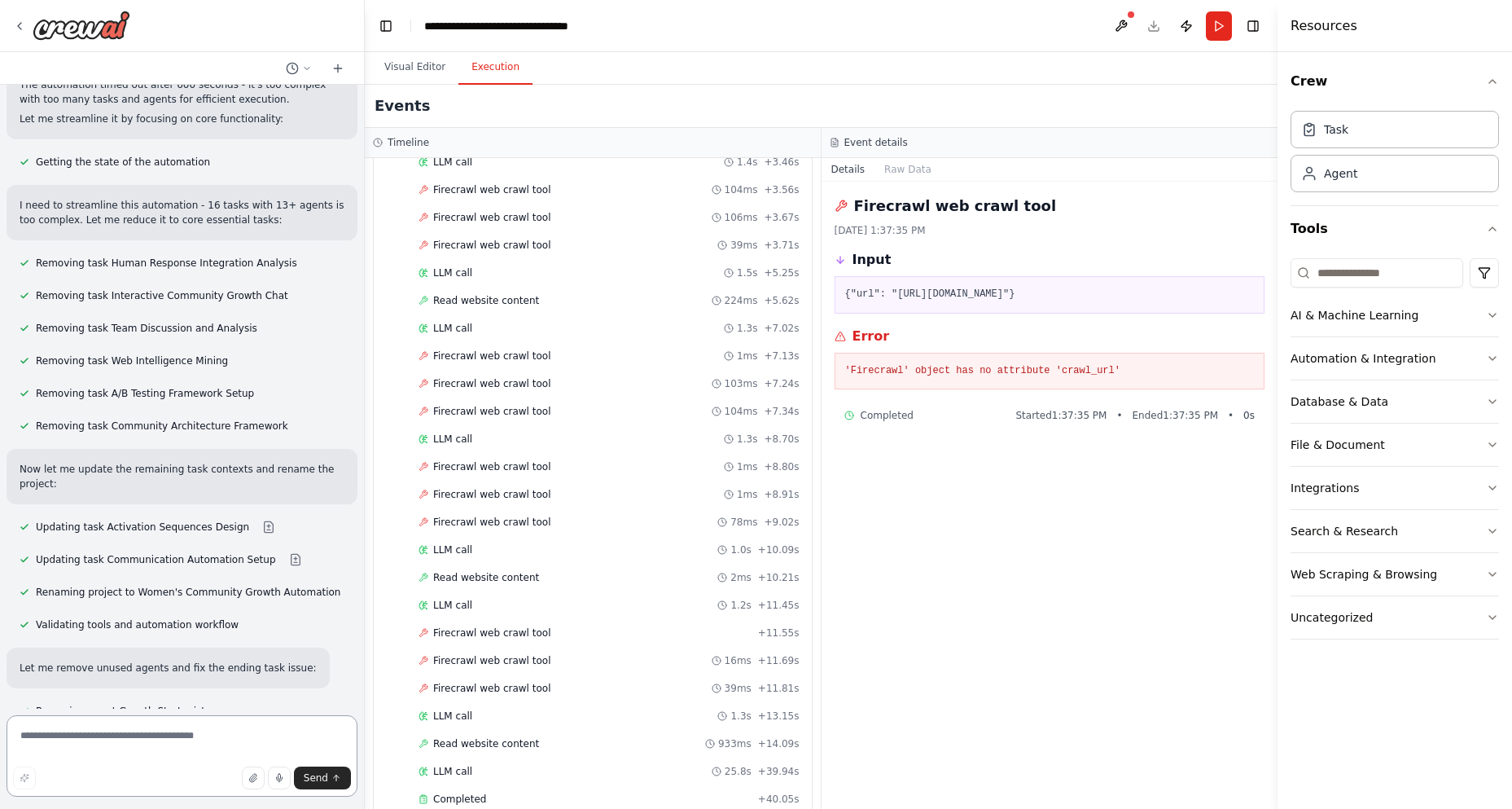
scroll to position [15807, 0]
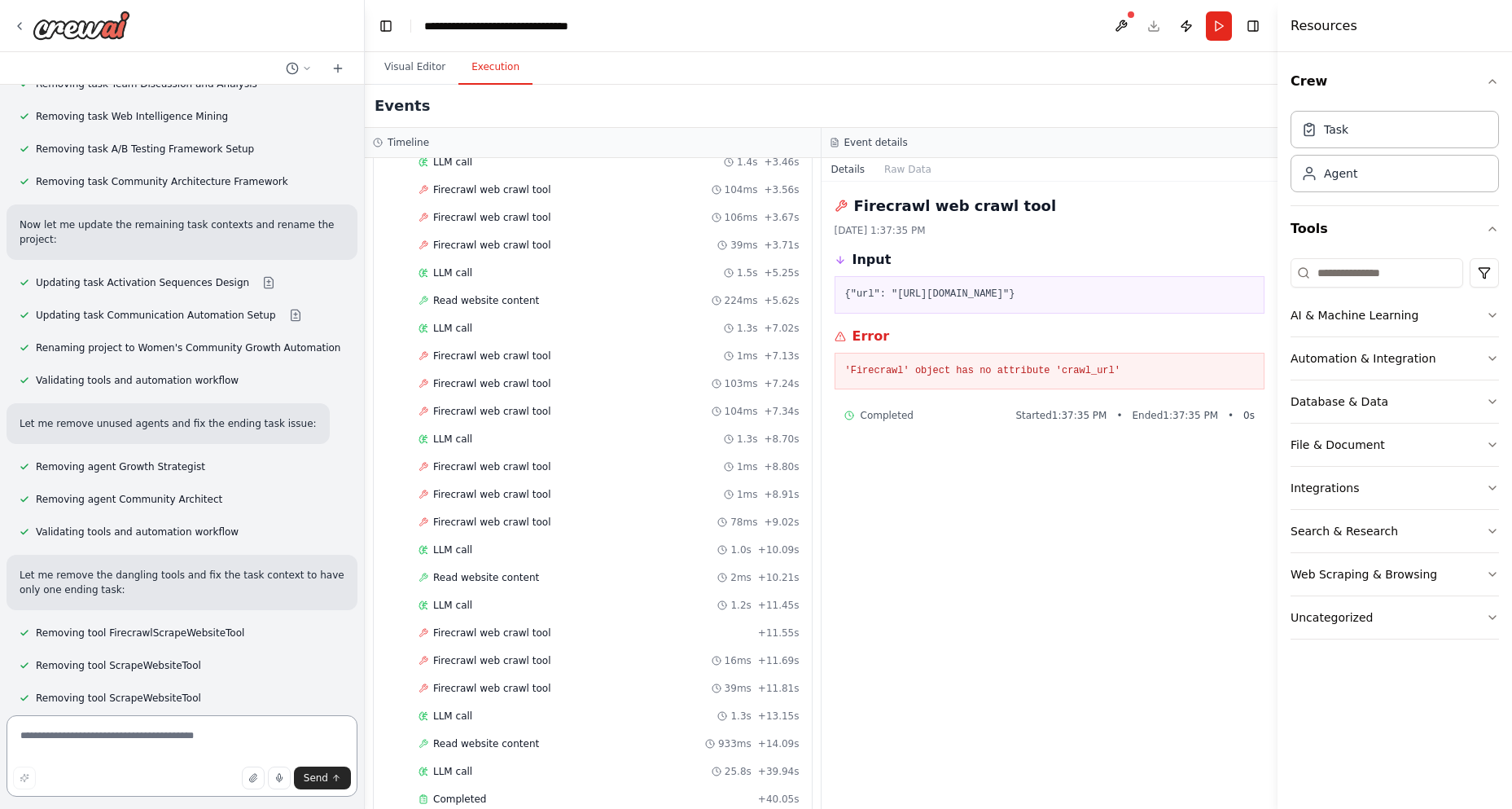
click at [48, 749] on textarea at bounding box center [182, 756] width 351 height 81
type textarea "*******"
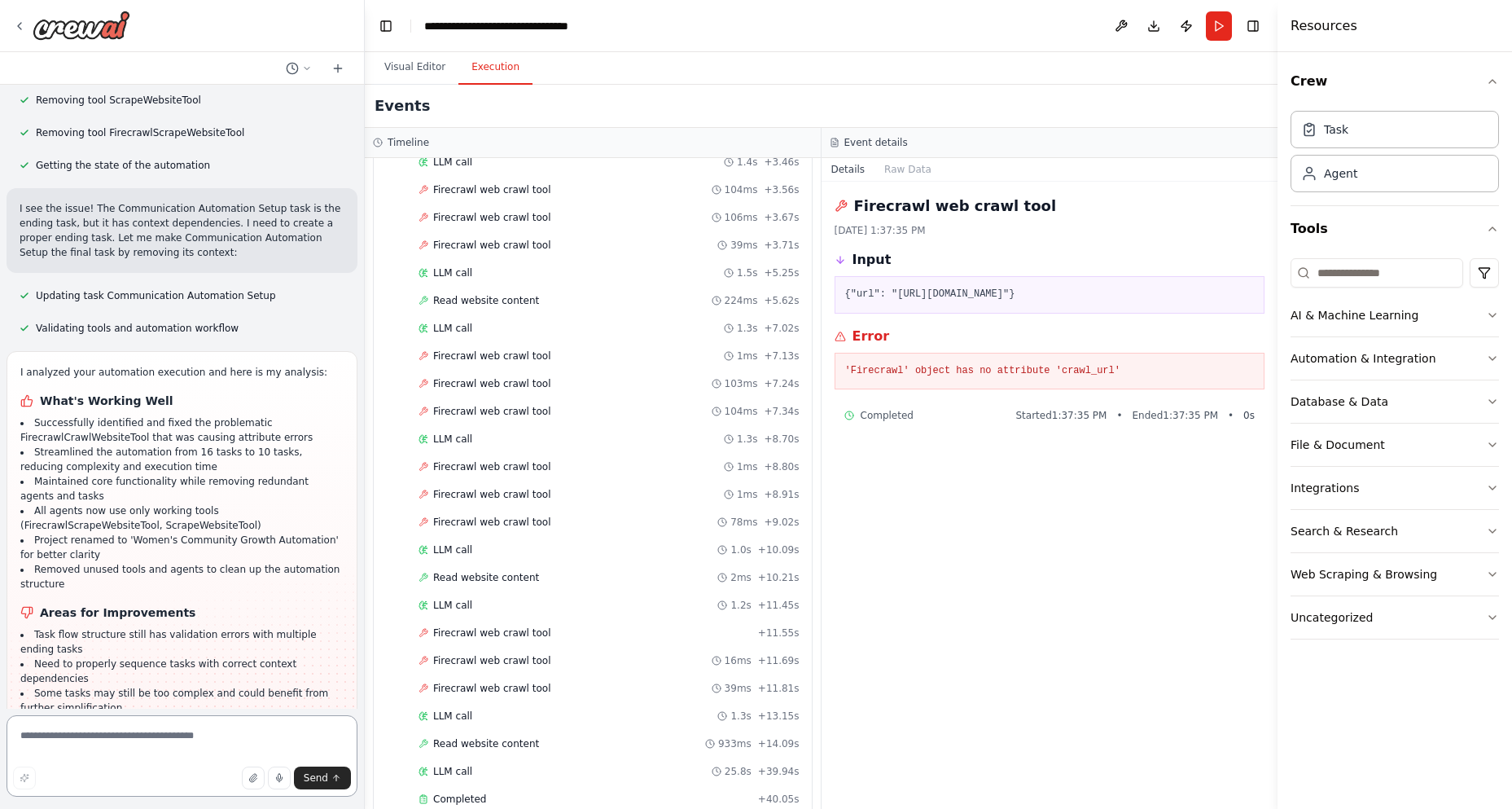
scroll to position [16454, 0]
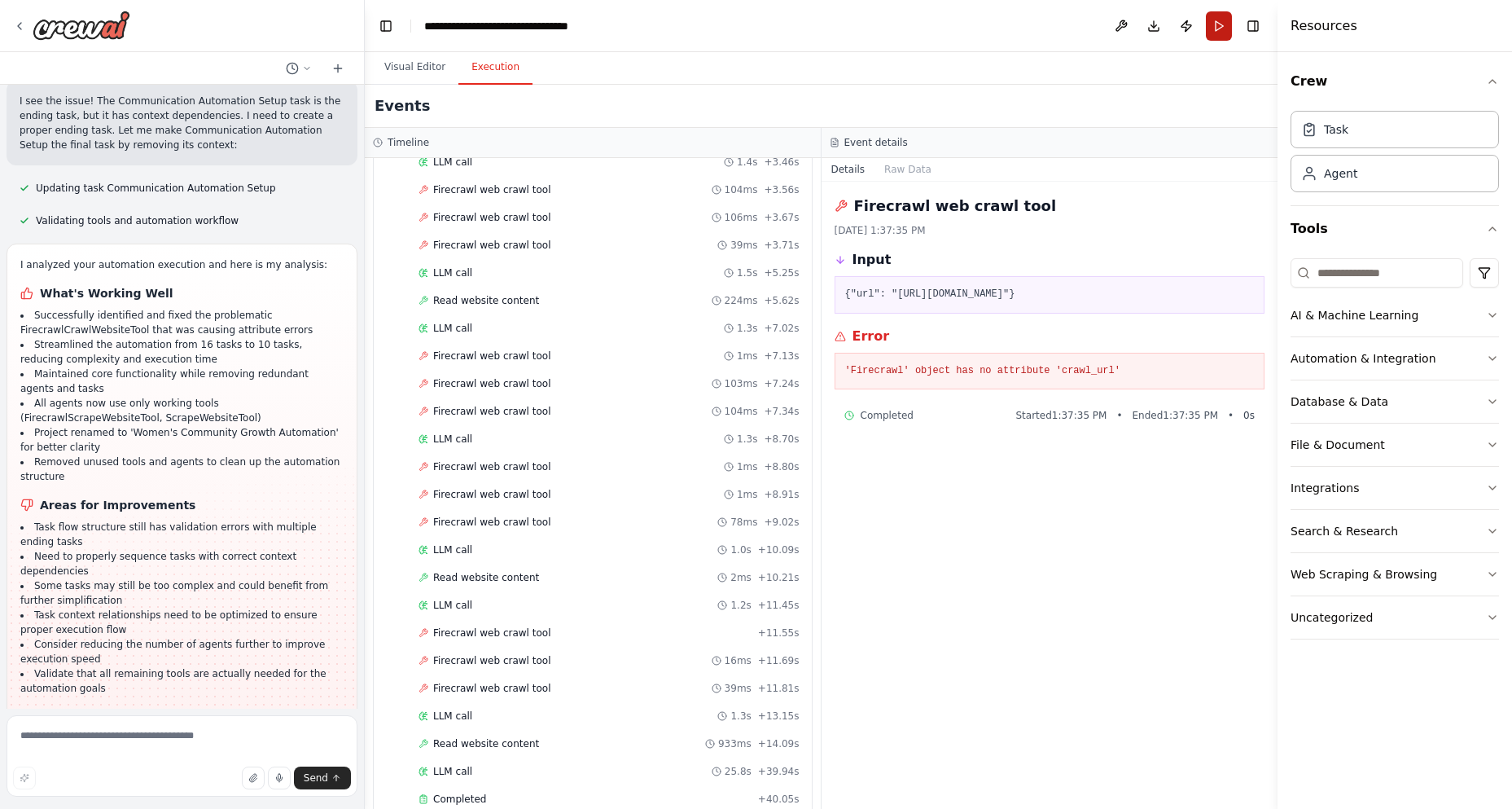
click at [1213, 24] on button "Run" at bounding box center [1219, 26] width 26 height 30
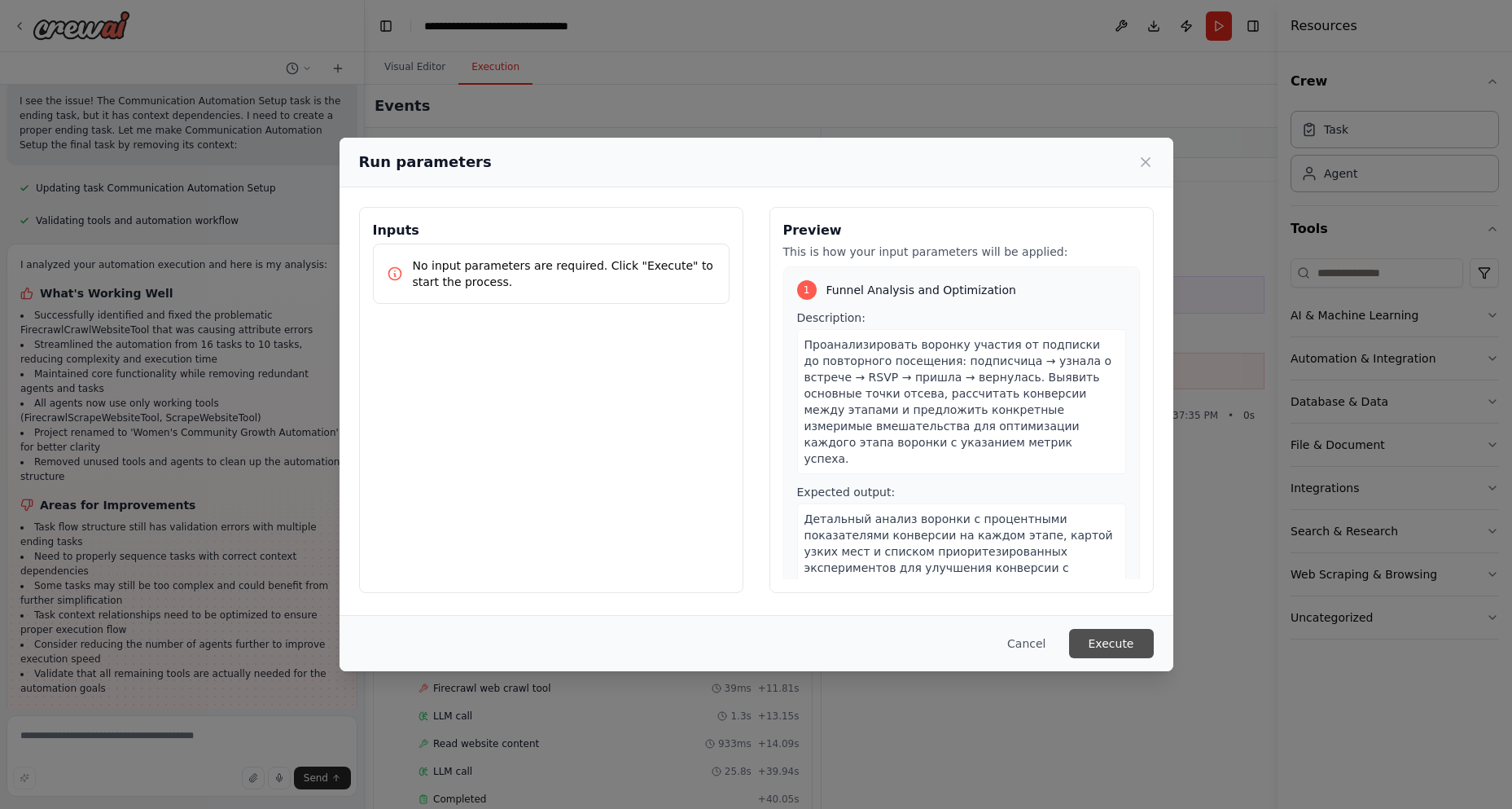
click at [1120, 653] on button "Execute" at bounding box center [1111, 644] width 85 height 30
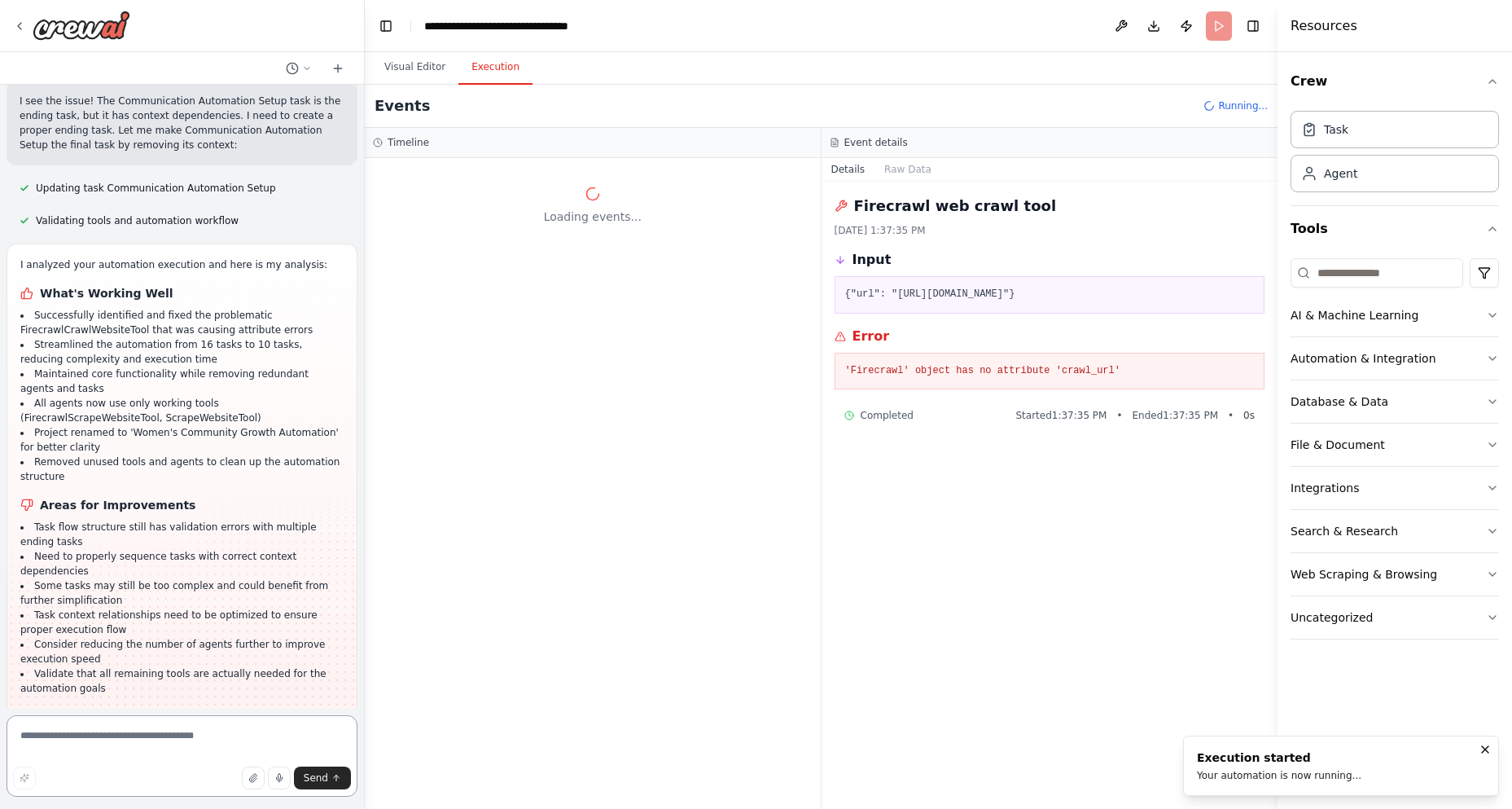
click at [77, 750] on textarea at bounding box center [182, 756] width 351 height 81
type textarea "**********"
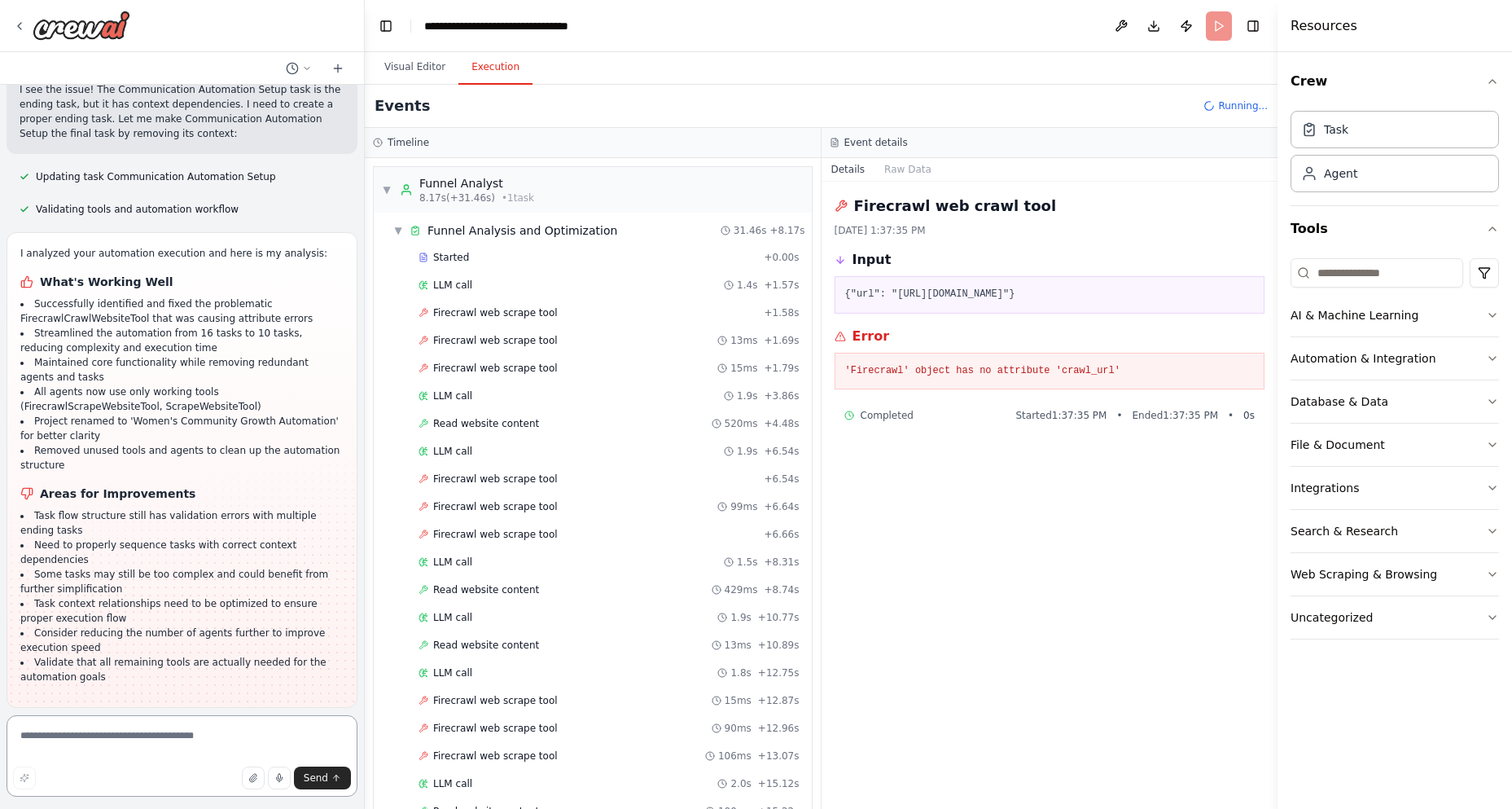
scroll to position [16586, 0]
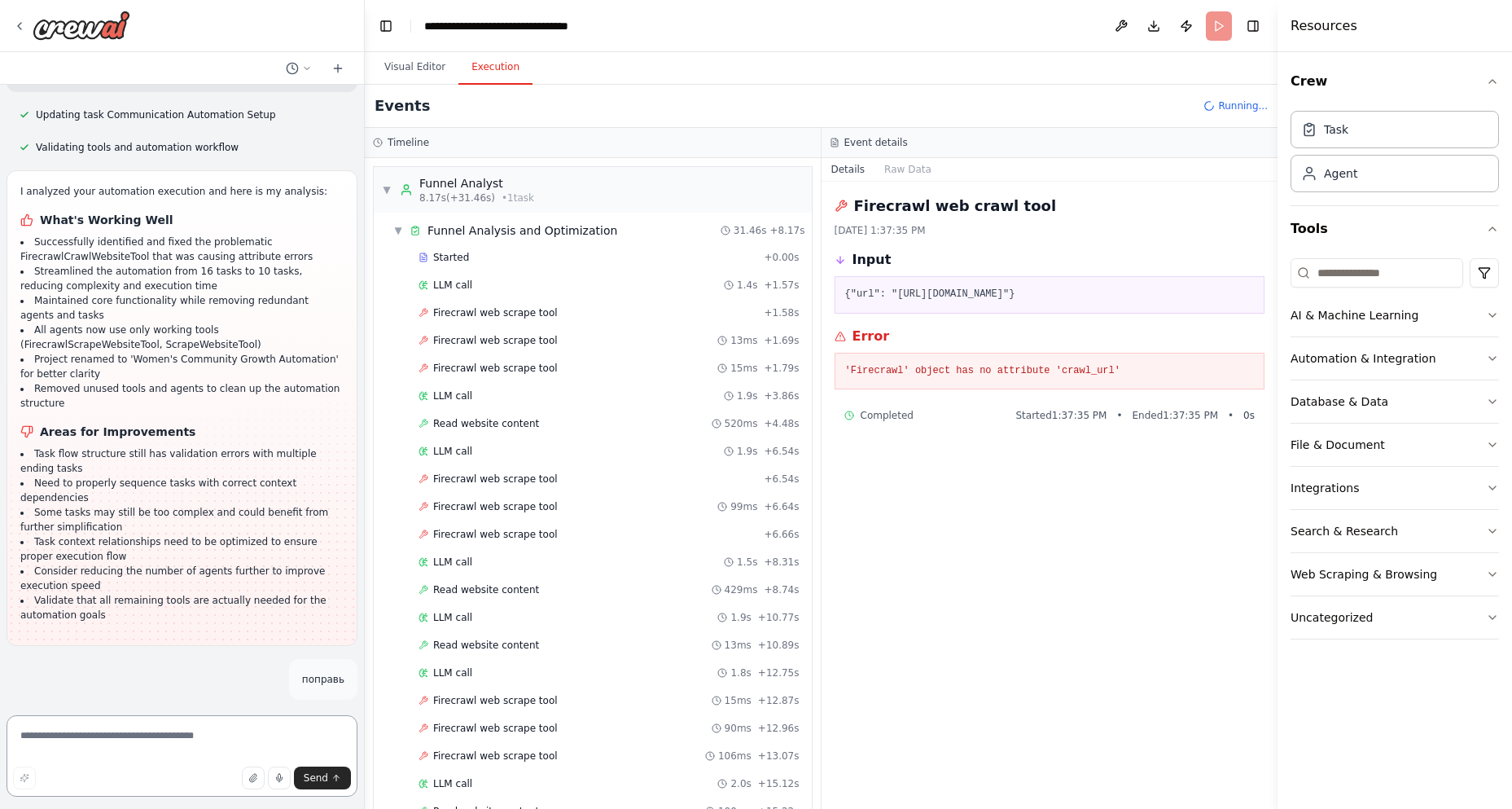
click at [178, 729] on textarea at bounding box center [182, 756] width 351 height 81
type textarea "*"
type textarea "**********"
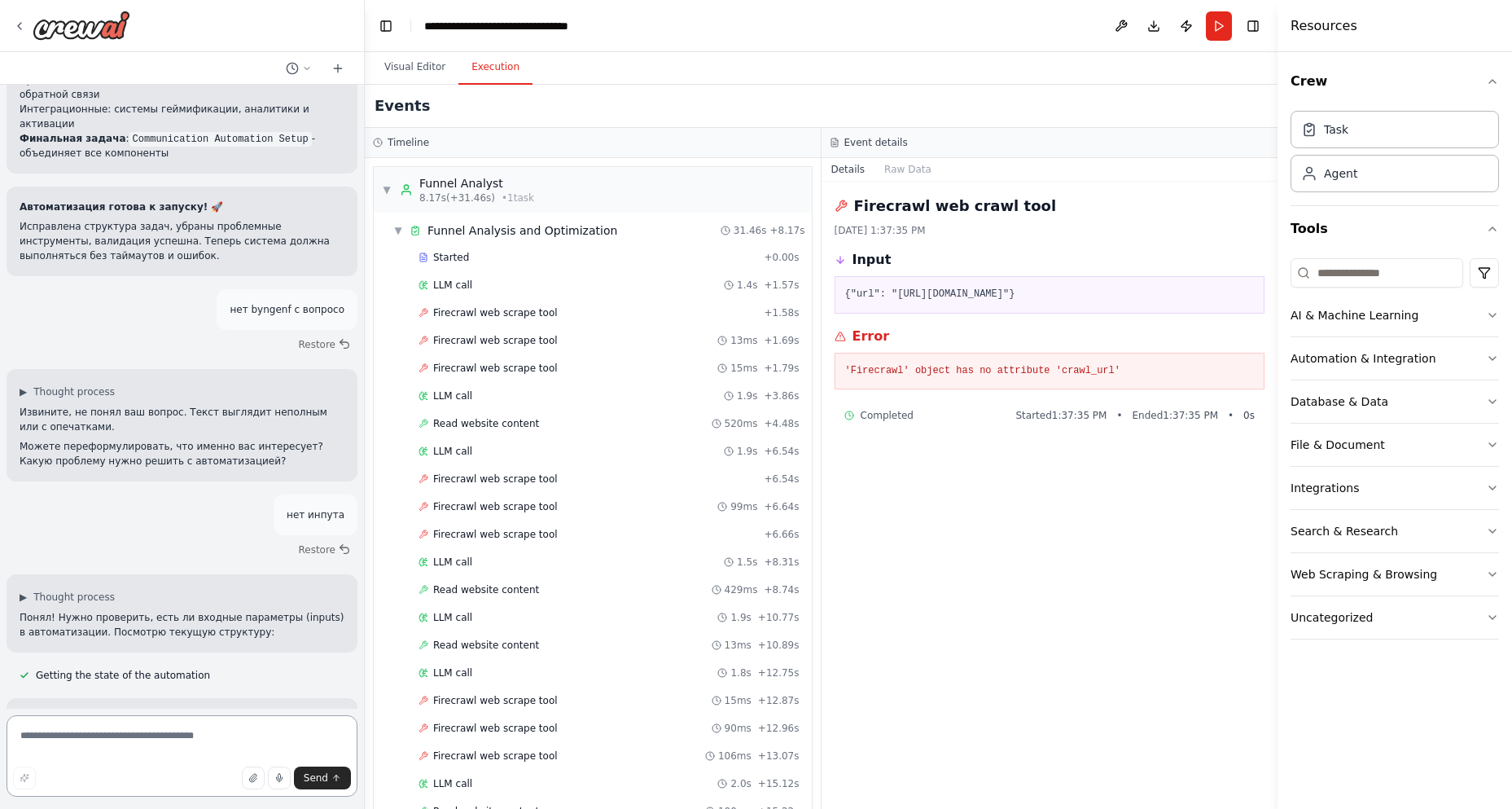
scroll to position [17793, 0]
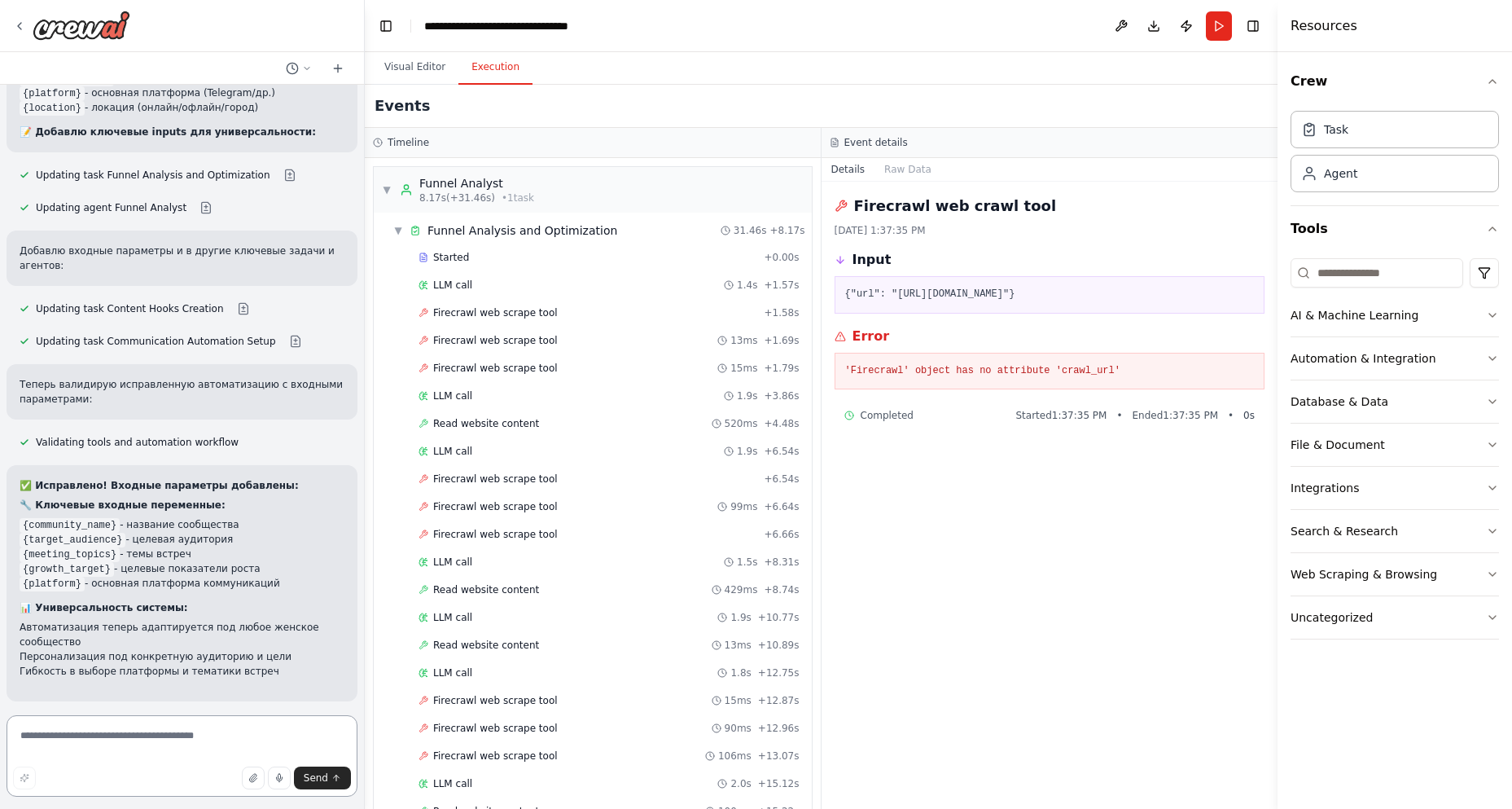
scroll to position [18502, 0]
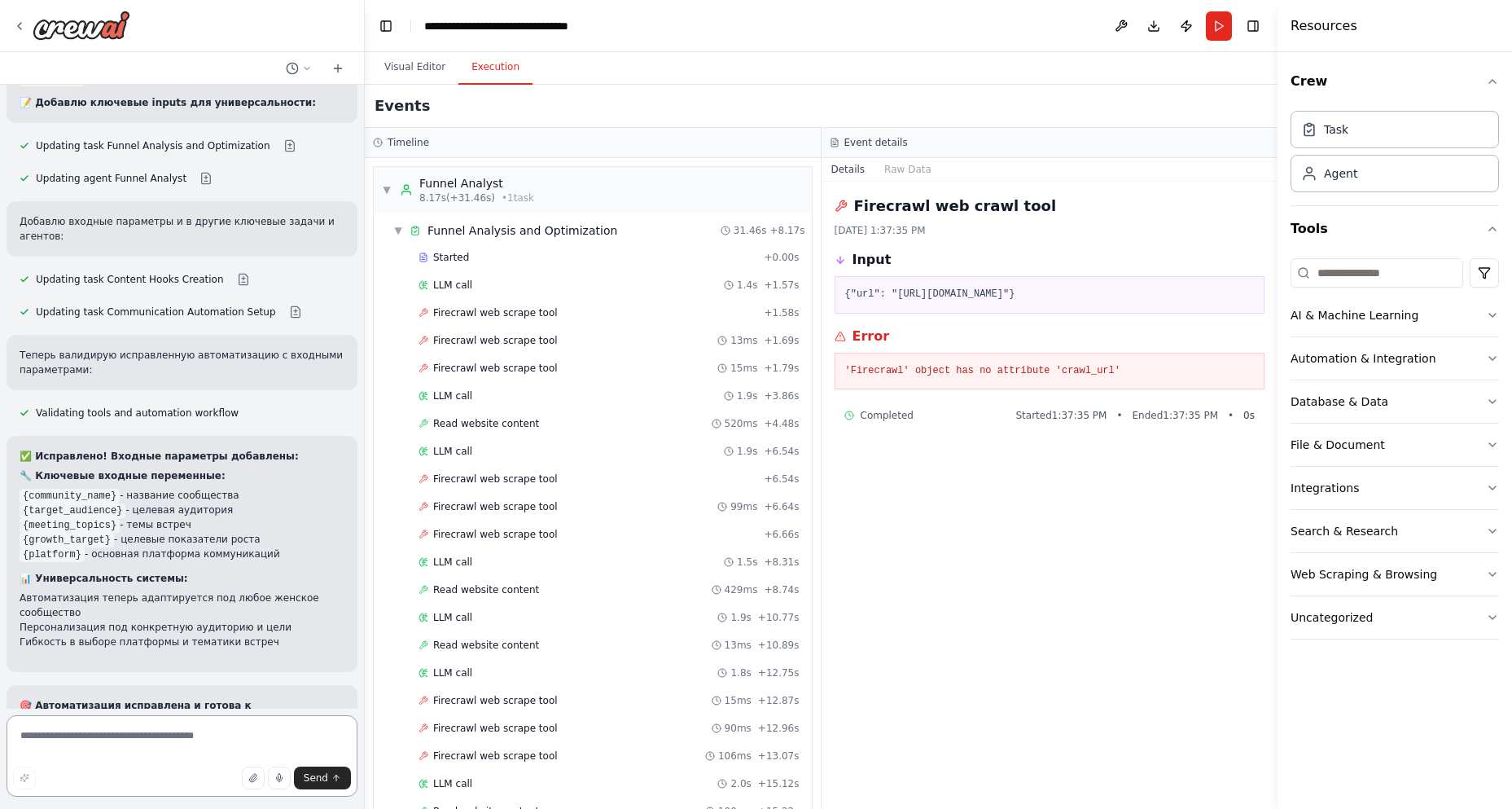
click at [33, 758] on textarea at bounding box center [182, 756] width 351 height 81
click at [40, 756] on textarea at bounding box center [182, 756] width 351 height 81
type textarea "**********"
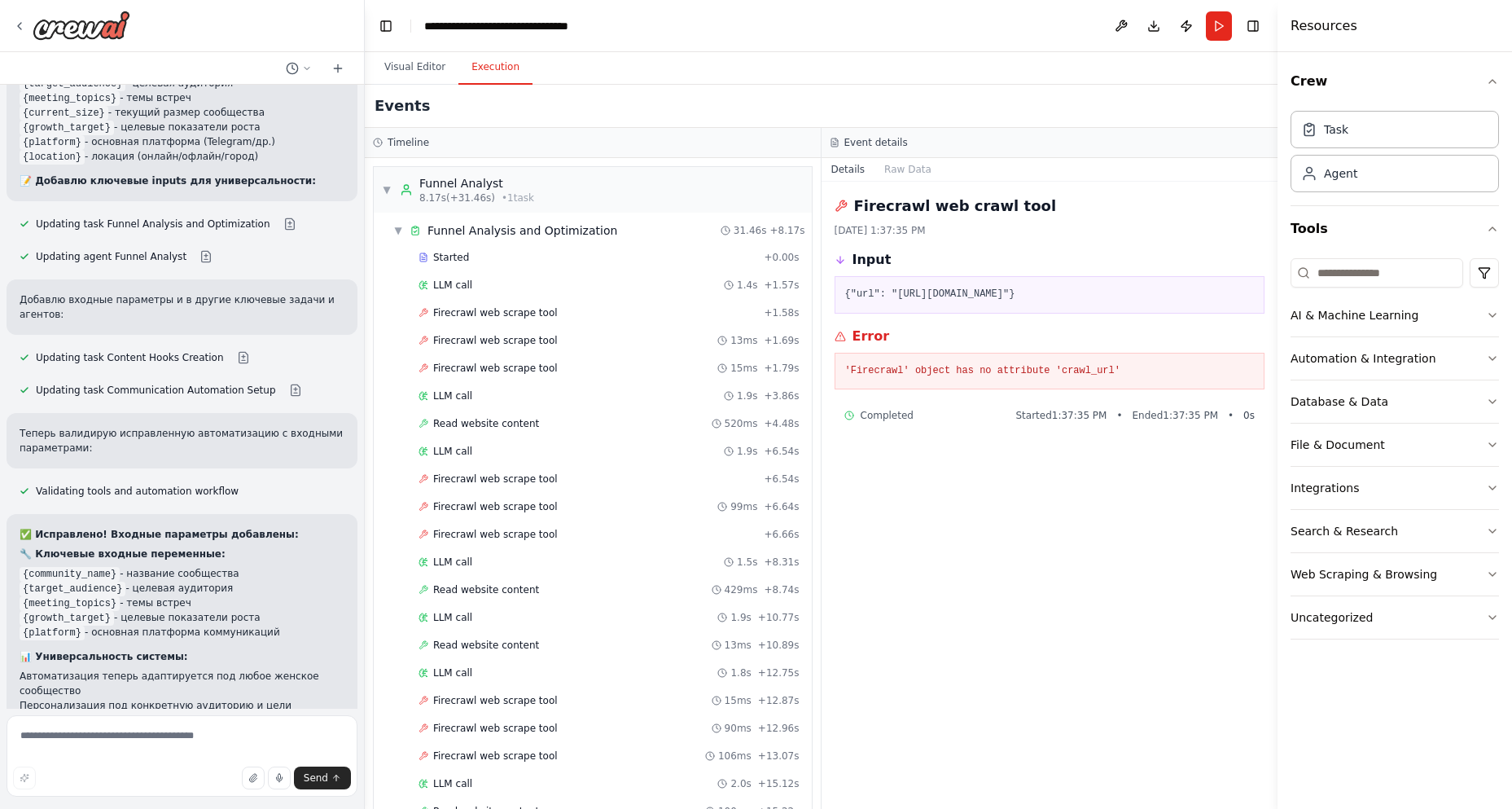
scroll to position [18513, 0]
